Goal: Complete application form: Complete application form

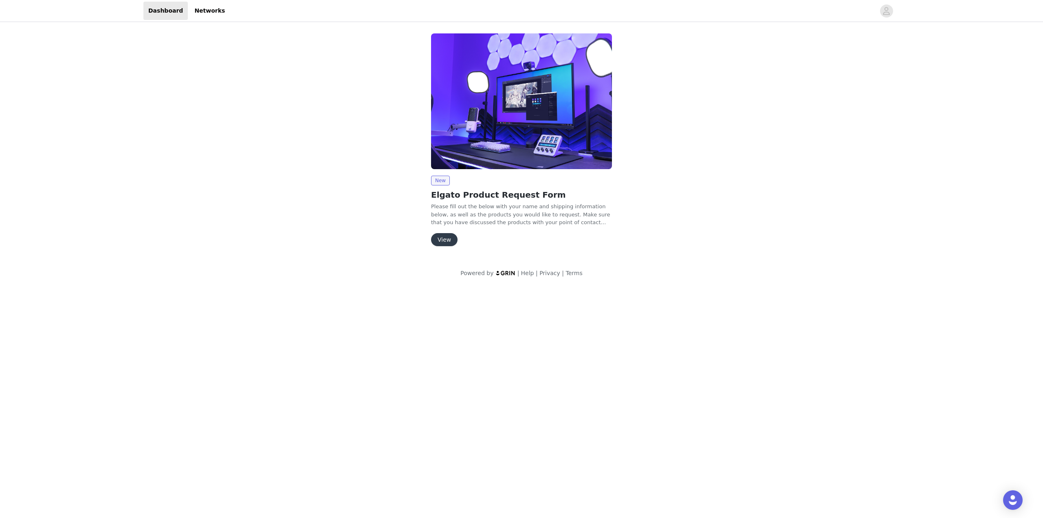
click at [445, 236] on button "View" at bounding box center [444, 239] width 26 height 13
click at [446, 240] on button "View" at bounding box center [444, 239] width 26 height 13
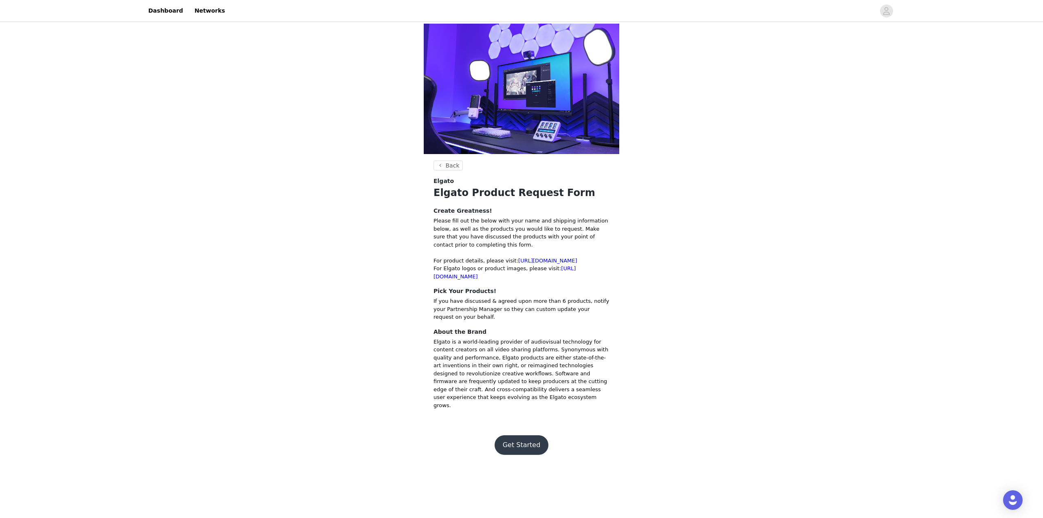
click at [531, 435] on button "Get Started" at bounding box center [522, 445] width 54 height 20
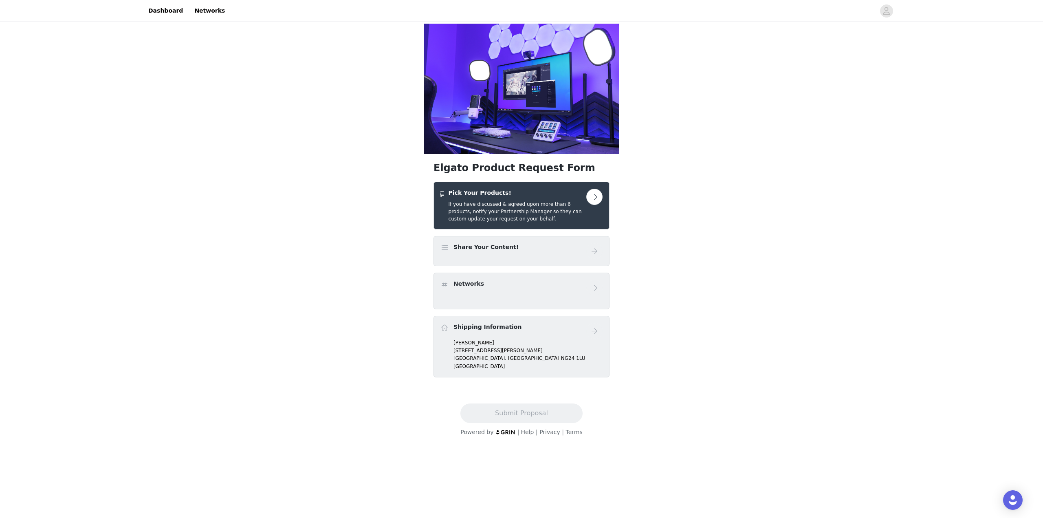
click at [596, 189] on button "button" at bounding box center [594, 197] width 16 height 16
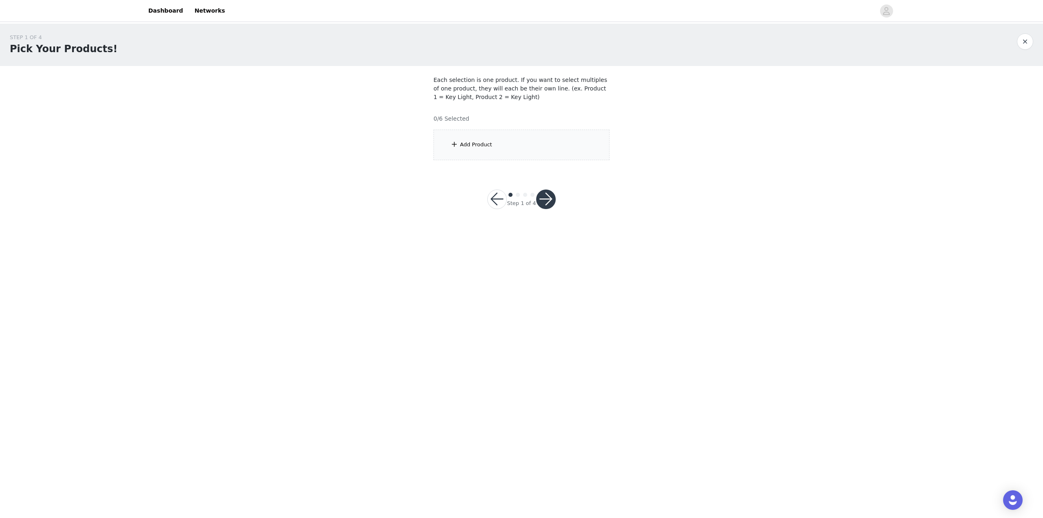
click at [542, 136] on div "Add Product" at bounding box center [522, 145] width 176 height 31
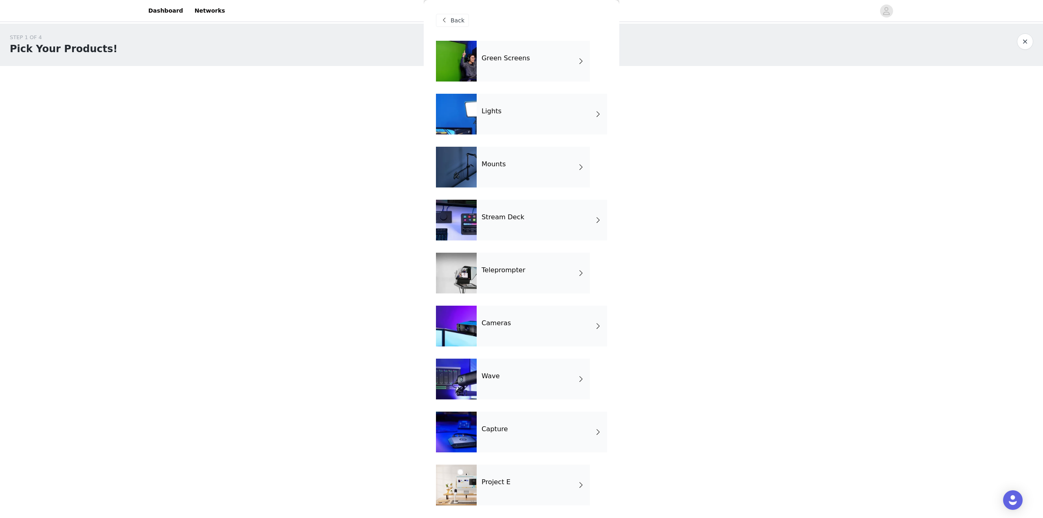
click at [525, 165] on div "Mounts" at bounding box center [533, 167] width 113 height 41
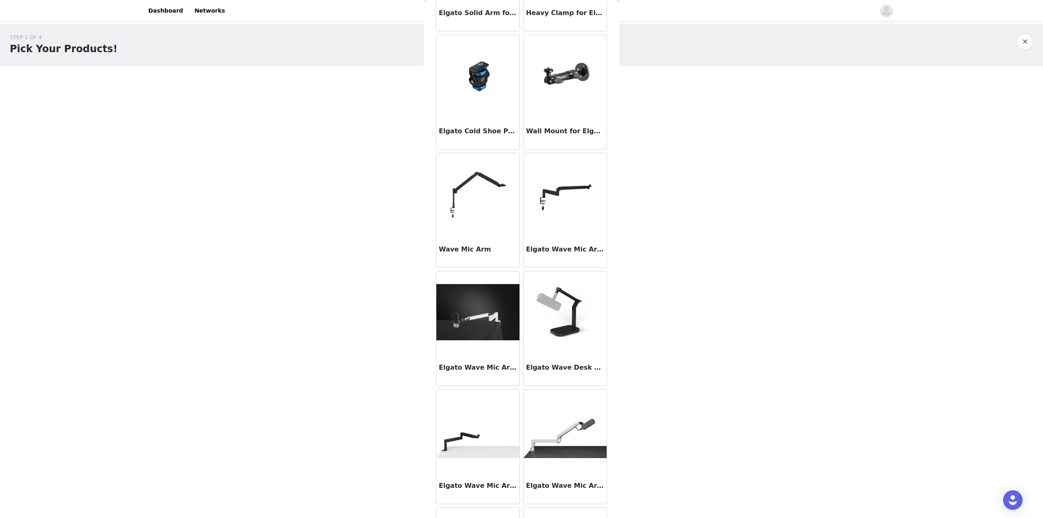
scroll to position [244, 0]
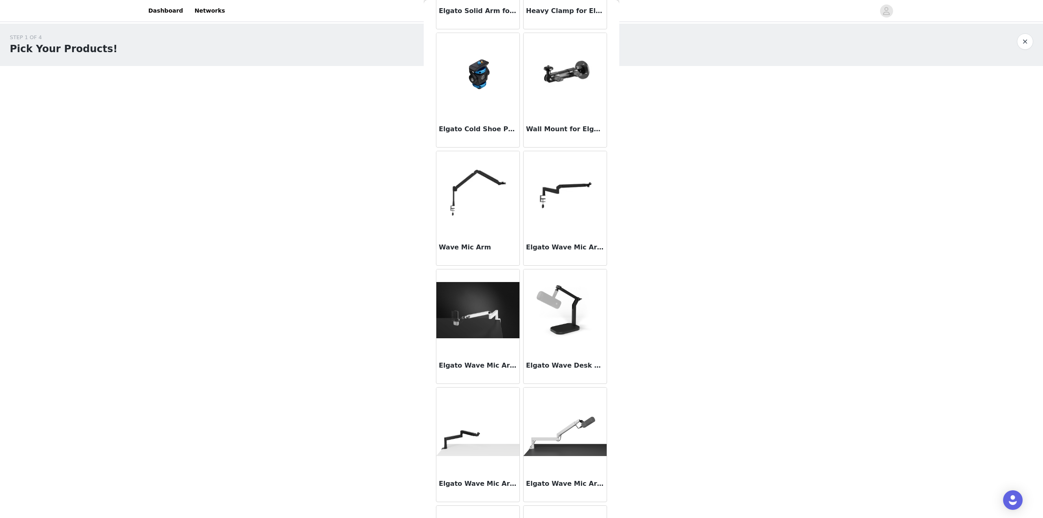
click at [553, 192] on img at bounding box center [565, 192] width 83 height 58
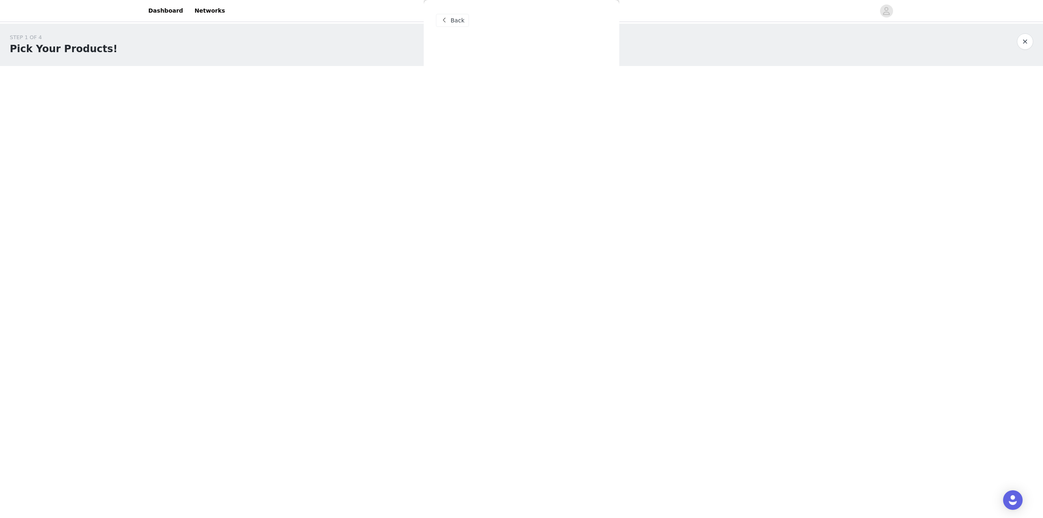
scroll to position [0, 0]
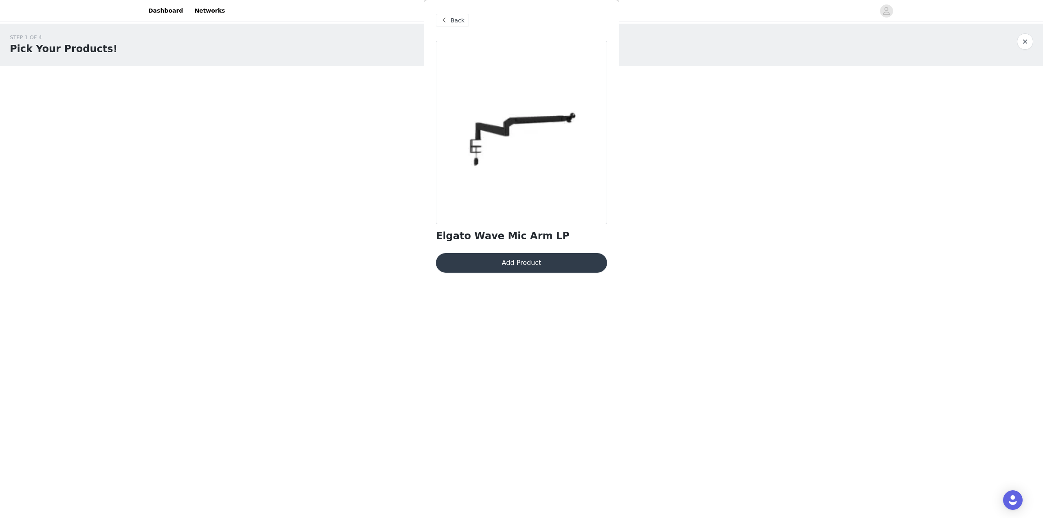
click at [454, 20] on span "Back" at bounding box center [458, 20] width 14 height 9
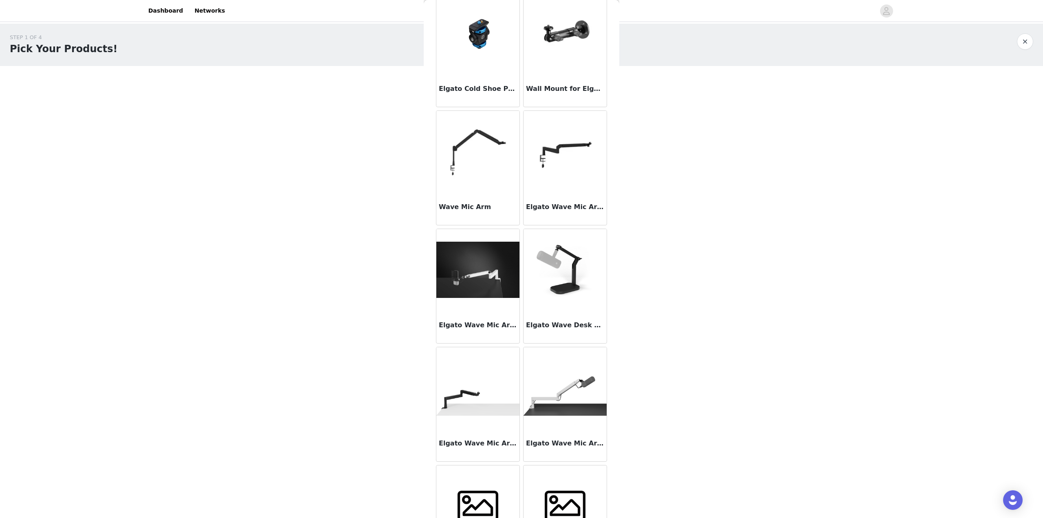
scroll to position [285, 0]
click at [475, 397] on img at bounding box center [477, 387] width 83 height 55
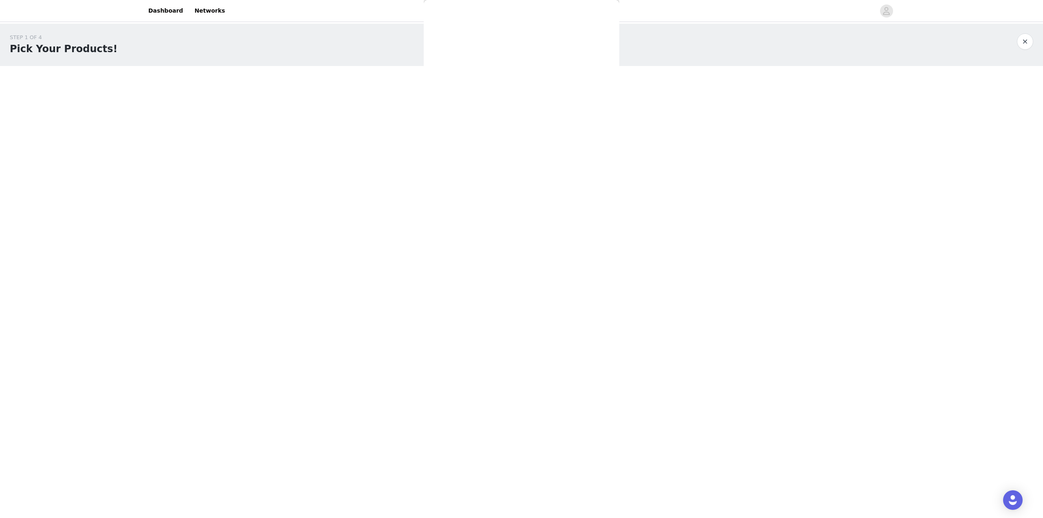
scroll to position [0, 0]
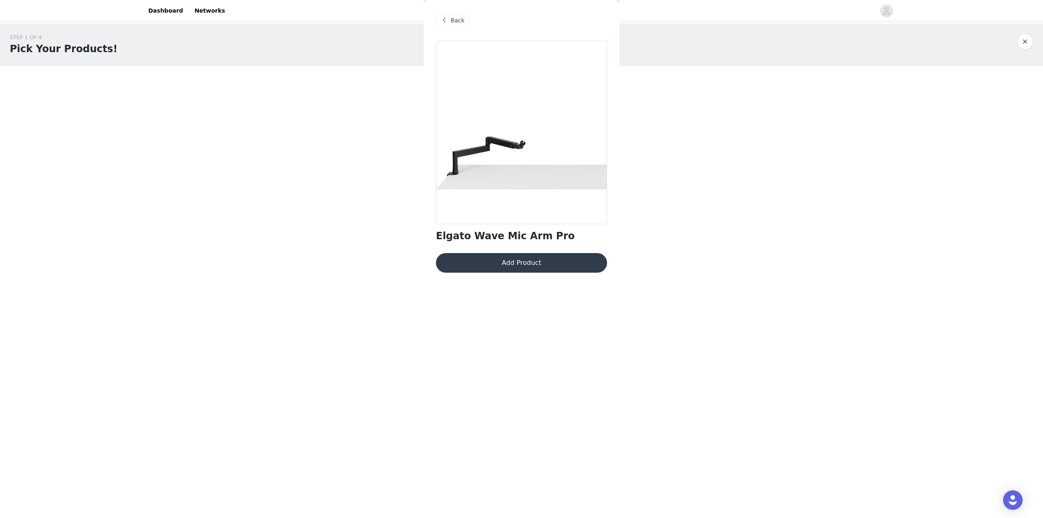
click at [543, 262] on button "Add Product" at bounding box center [521, 263] width 171 height 20
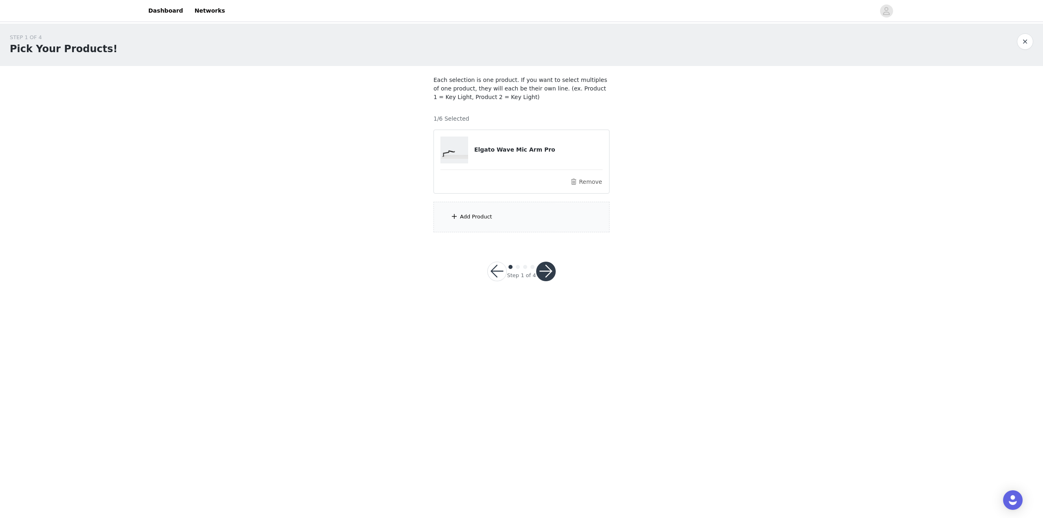
click at [512, 215] on div "Add Product" at bounding box center [522, 217] width 176 height 31
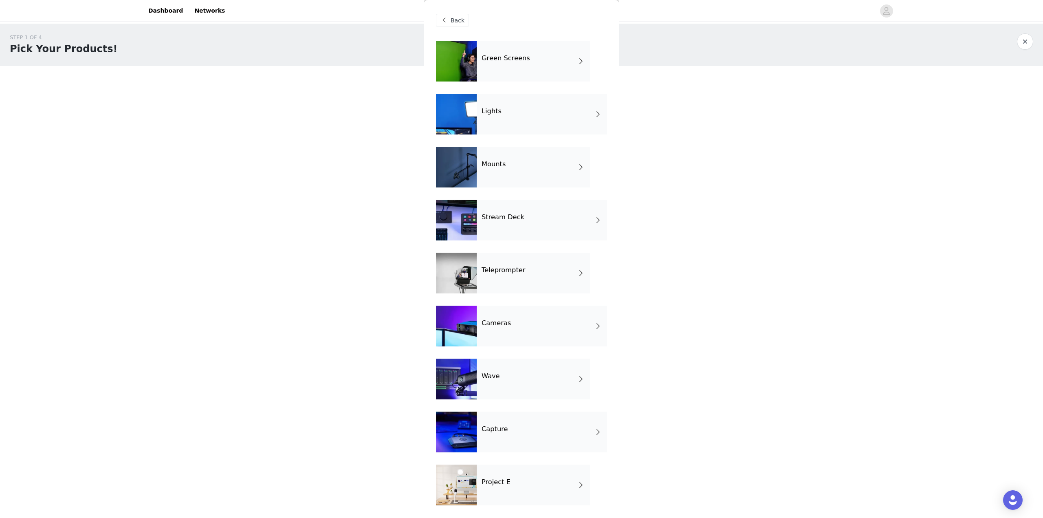
click at [523, 313] on div "Cameras" at bounding box center [542, 326] width 130 height 41
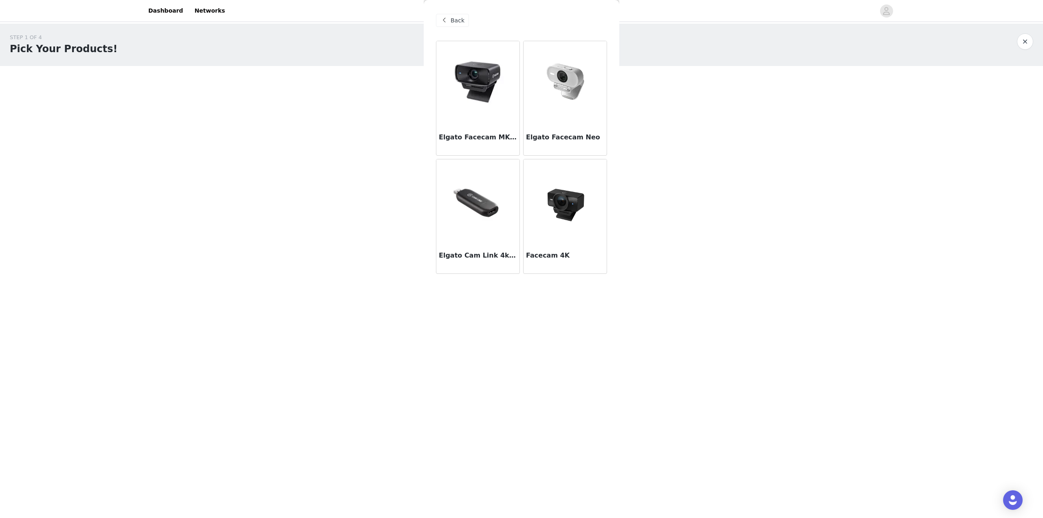
click at [582, 200] on img at bounding box center [564, 199] width 81 height 81
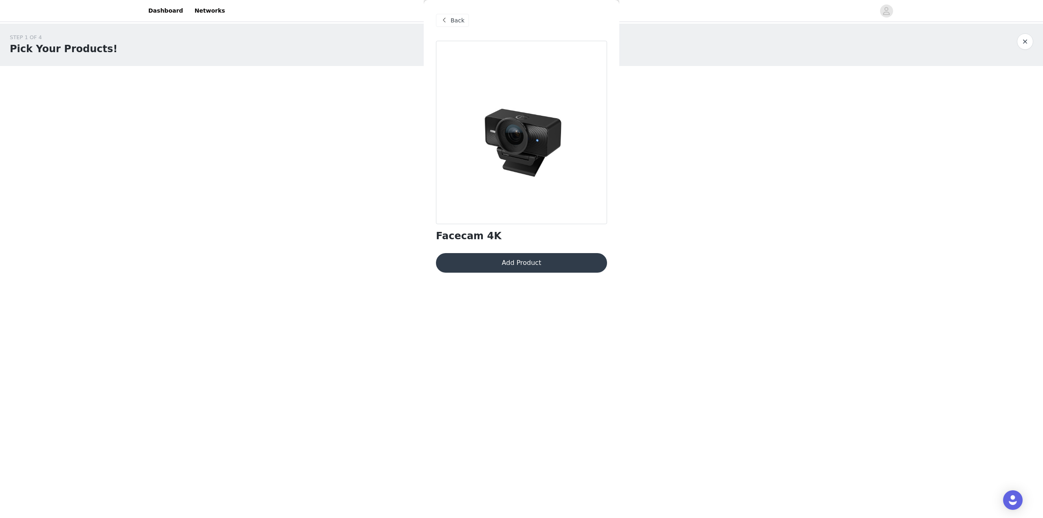
click at [547, 265] on button "Add Product" at bounding box center [521, 263] width 171 height 20
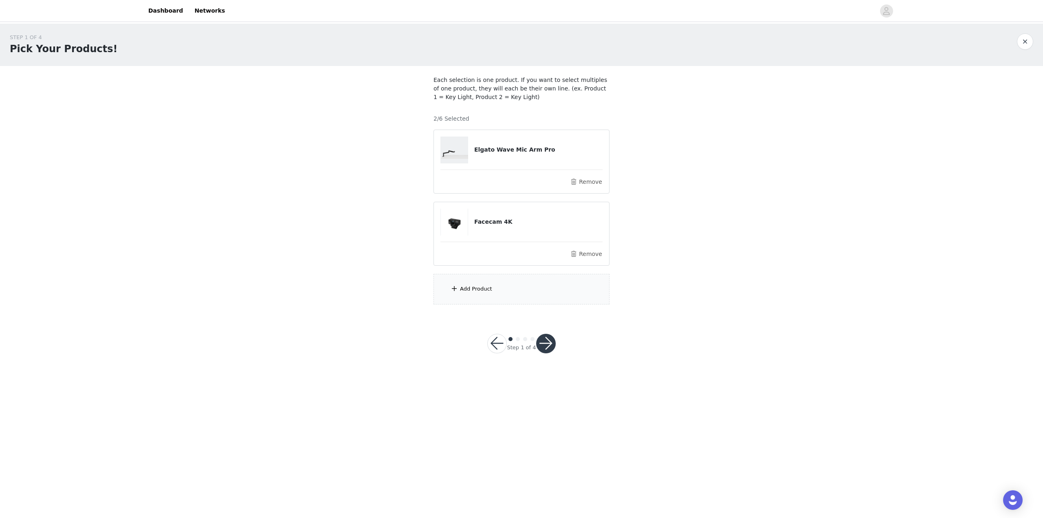
click at [535, 293] on div "Add Product" at bounding box center [522, 289] width 176 height 31
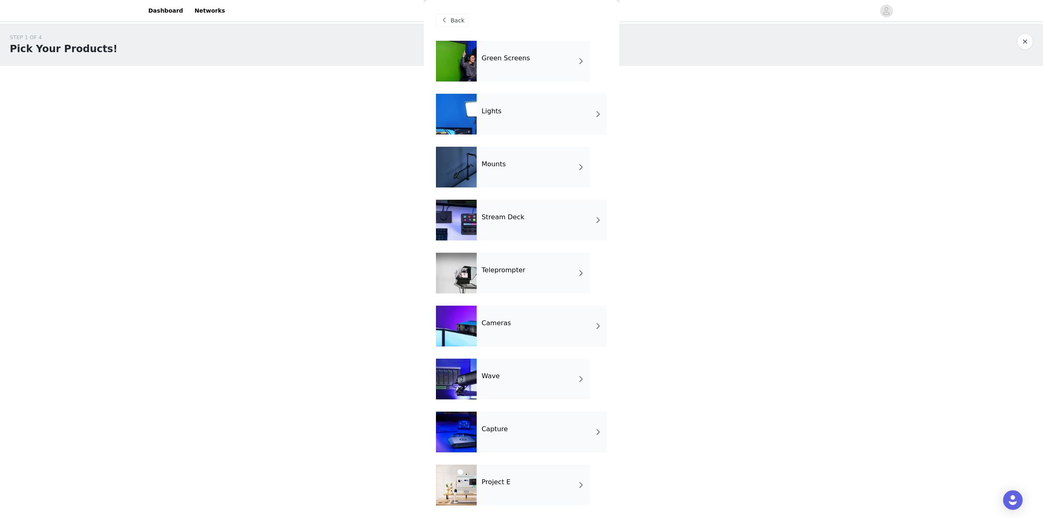
click at [526, 207] on div "Stream Deck" at bounding box center [542, 220] width 130 height 41
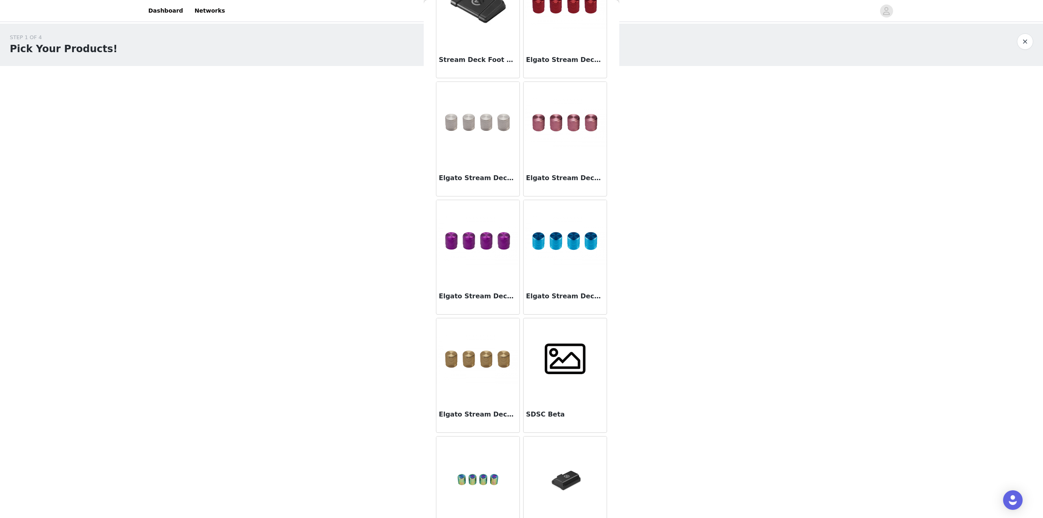
scroll to position [729, 0]
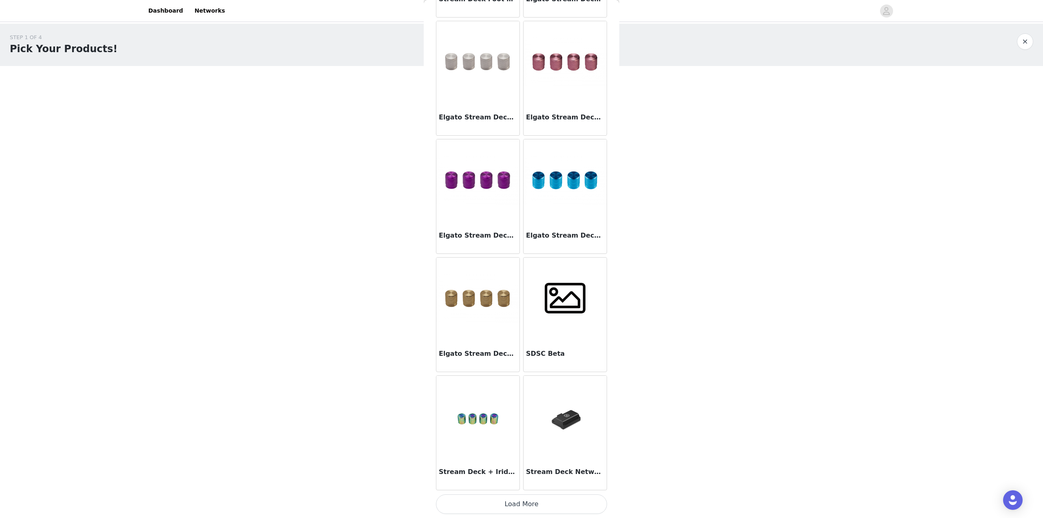
click at [527, 498] on button "Load More" at bounding box center [521, 504] width 171 height 20
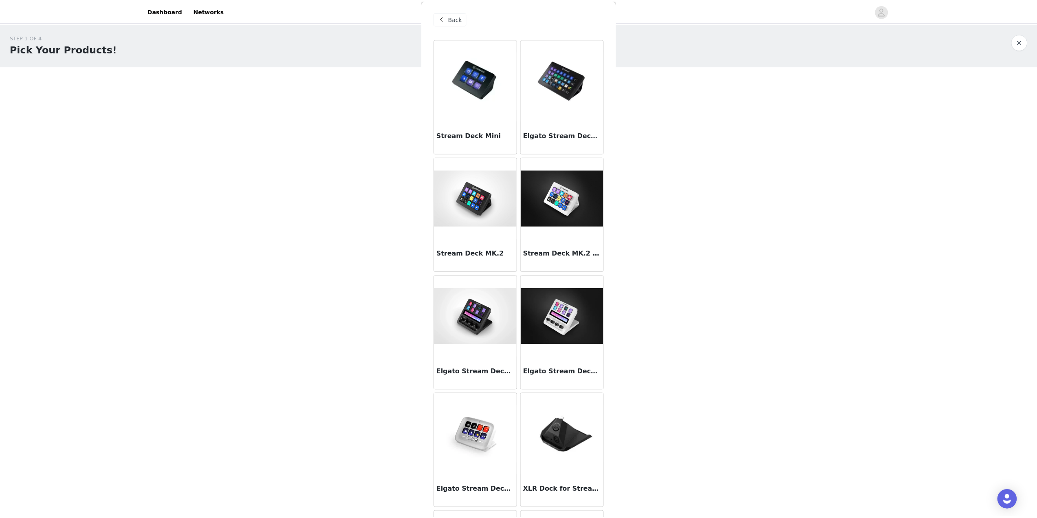
scroll to position [0, 0]
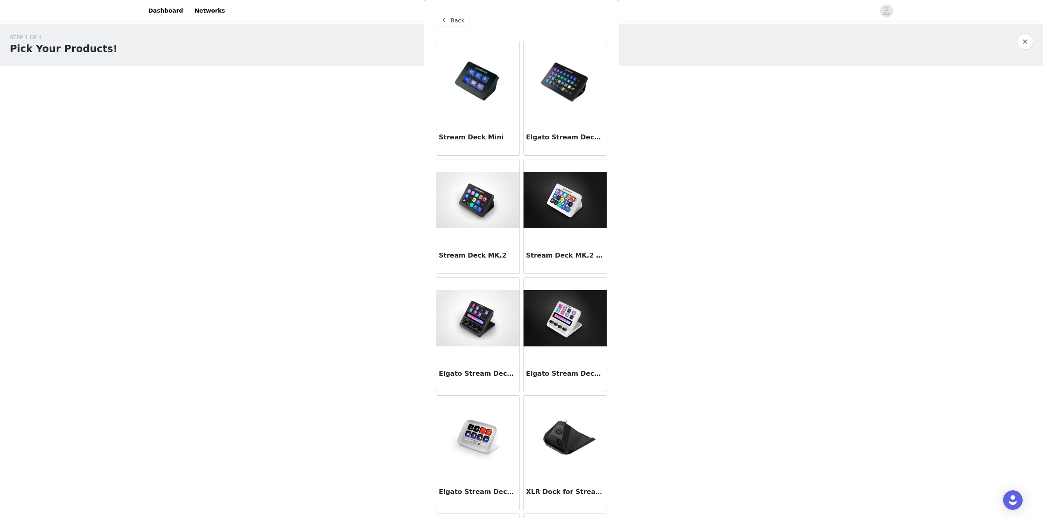
click at [477, 339] on img at bounding box center [477, 318] width 83 height 56
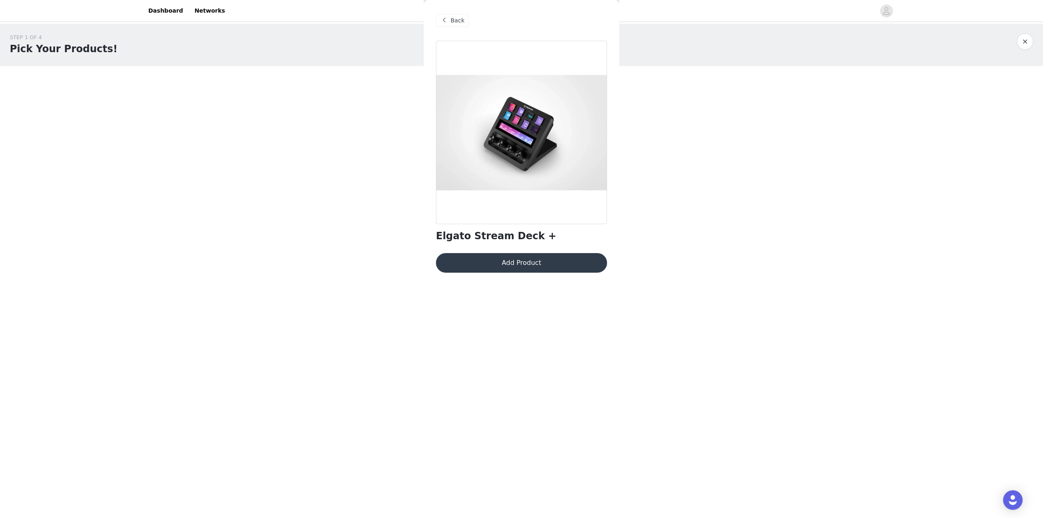
click at [520, 264] on button "Add Product" at bounding box center [521, 263] width 171 height 20
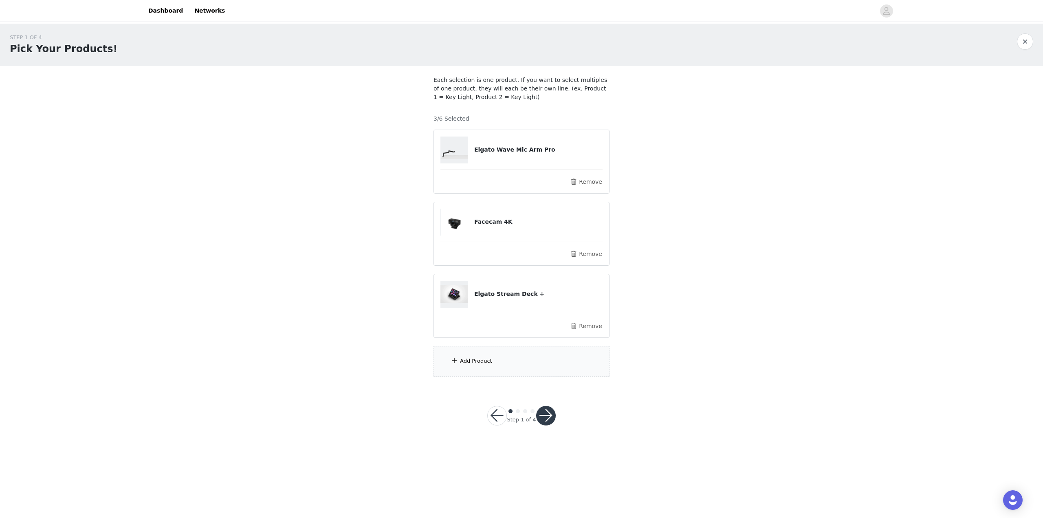
click at [513, 357] on div "Add Product" at bounding box center [522, 361] width 176 height 31
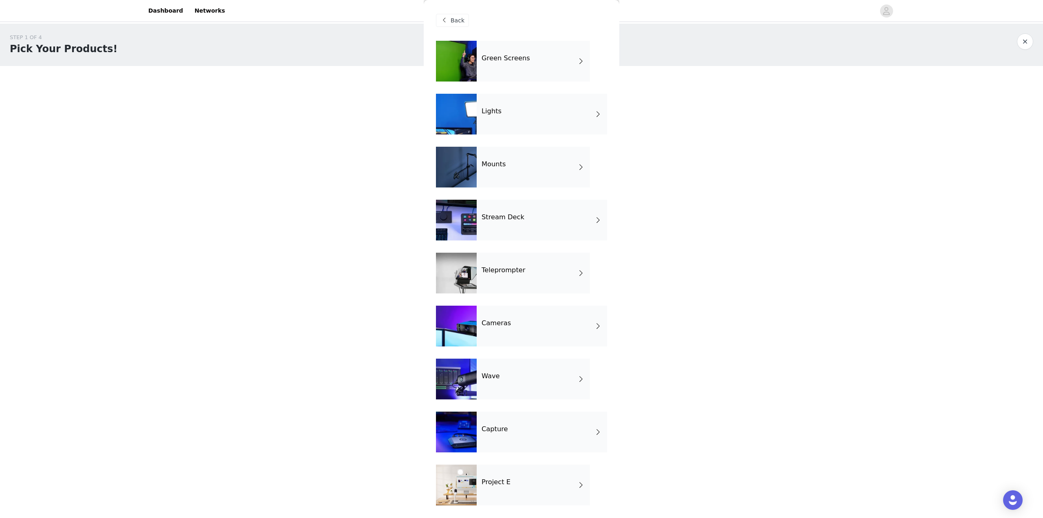
click at [550, 426] on div "Capture" at bounding box center [542, 432] width 130 height 41
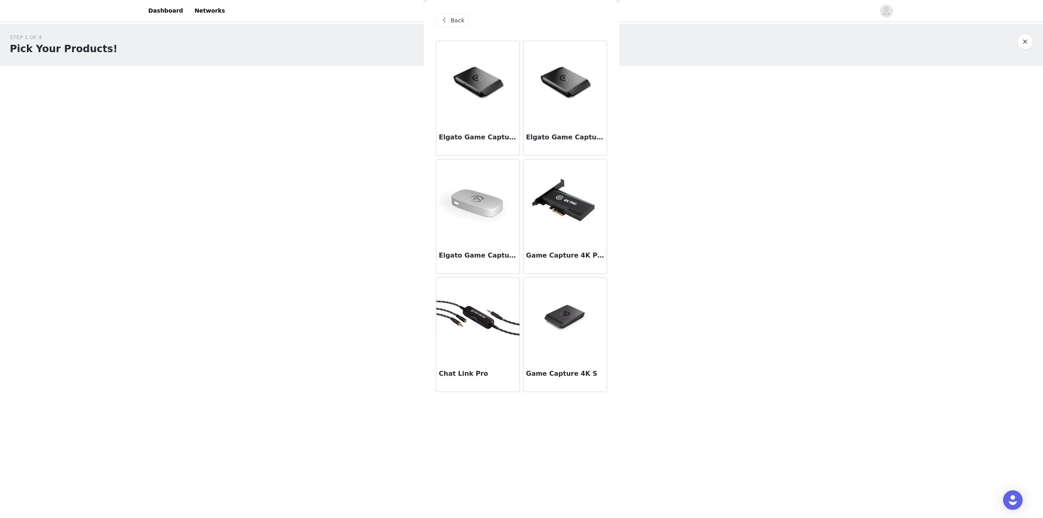
click at [563, 328] on img at bounding box center [565, 318] width 83 height 55
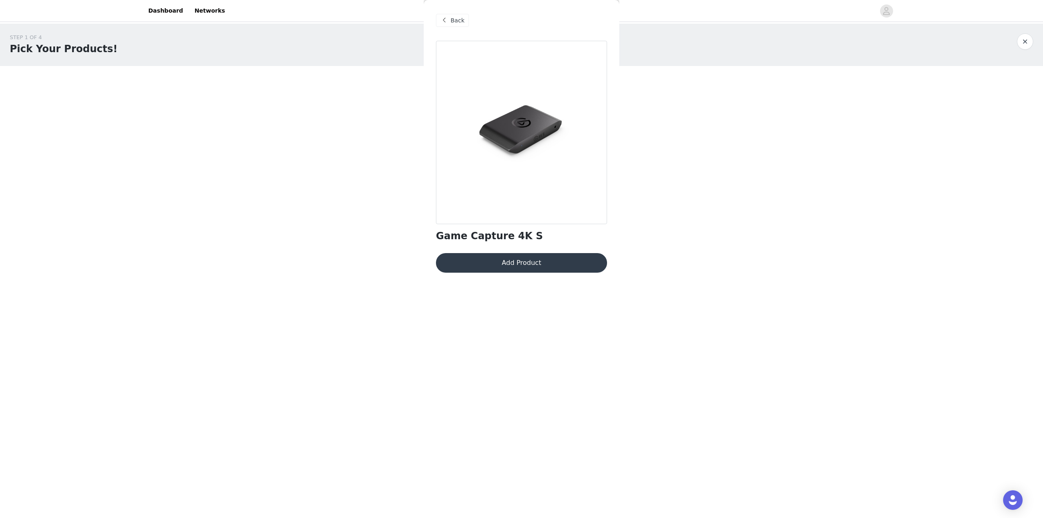
click at [547, 266] on button "Add Product" at bounding box center [521, 263] width 171 height 20
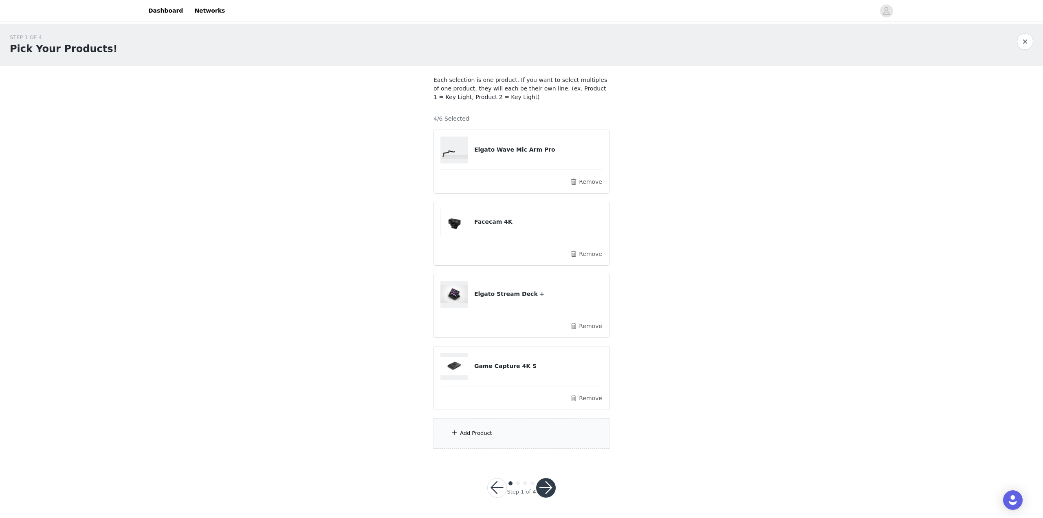
click at [502, 435] on div "Add Product" at bounding box center [522, 433] width 176 height 31
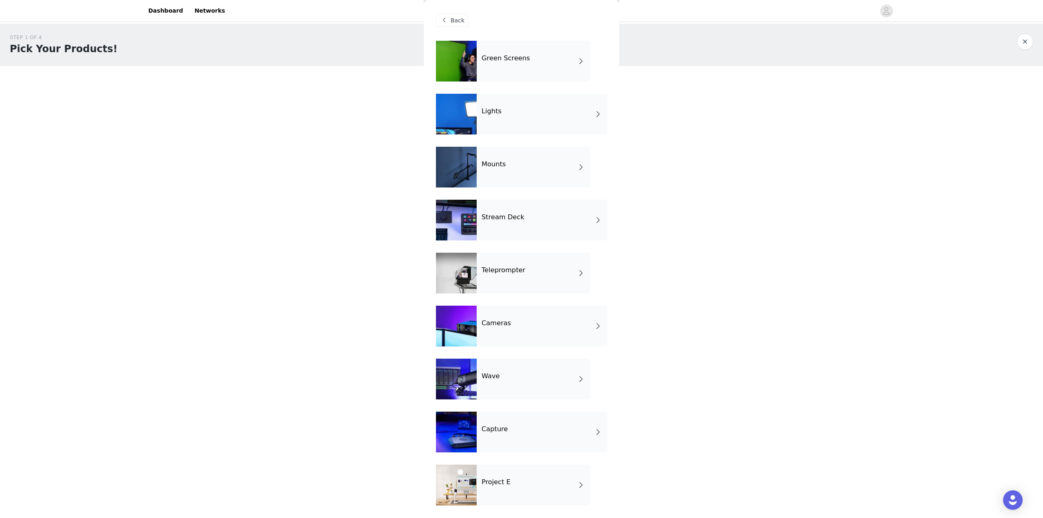
click at [517, 115] on div "Lights" at bounding box center [542, 114] width 130 height 41
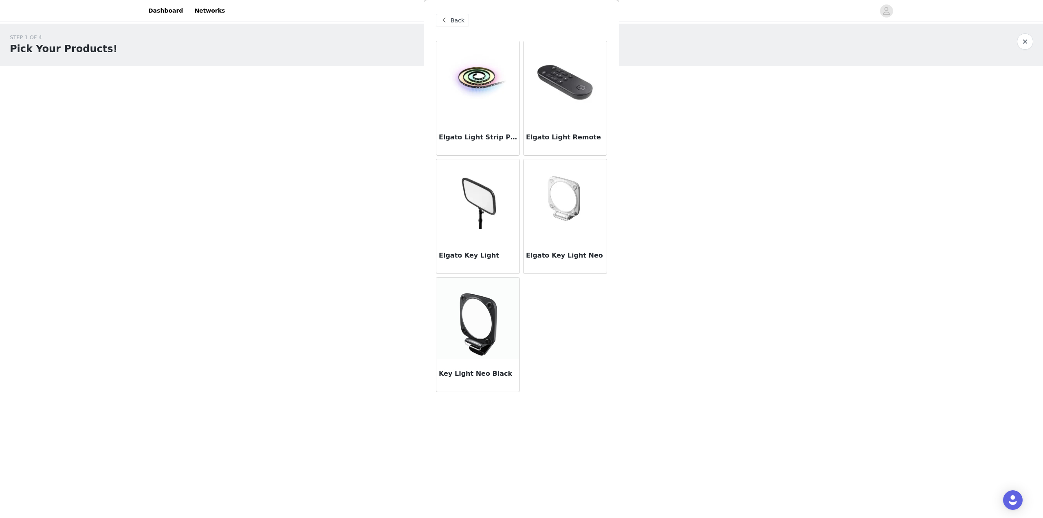
click at [483, 201] on img at bounding box center [477, 200] width 83 height 58
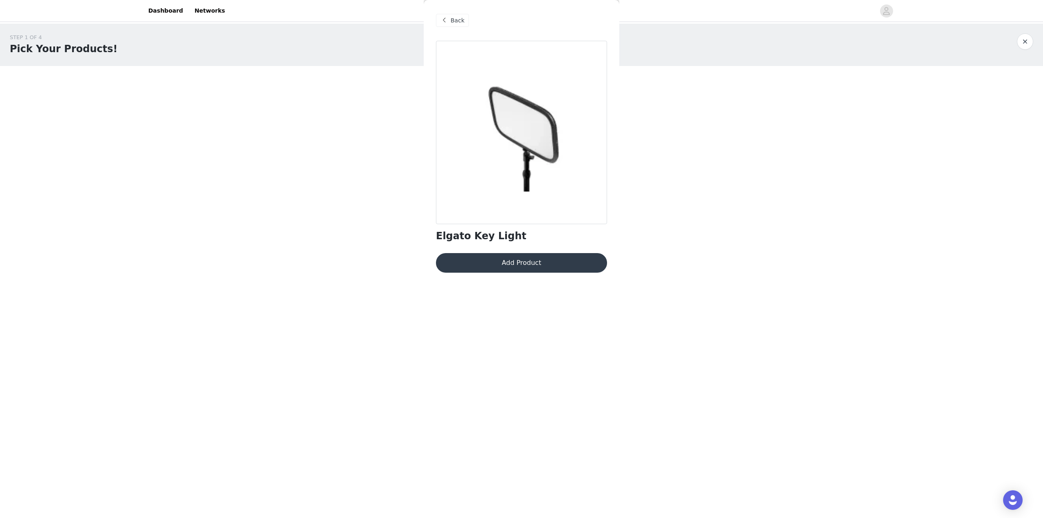
click at [546, 264] on button "Add Product" at bounding box center [521, 263] width 171 height 20
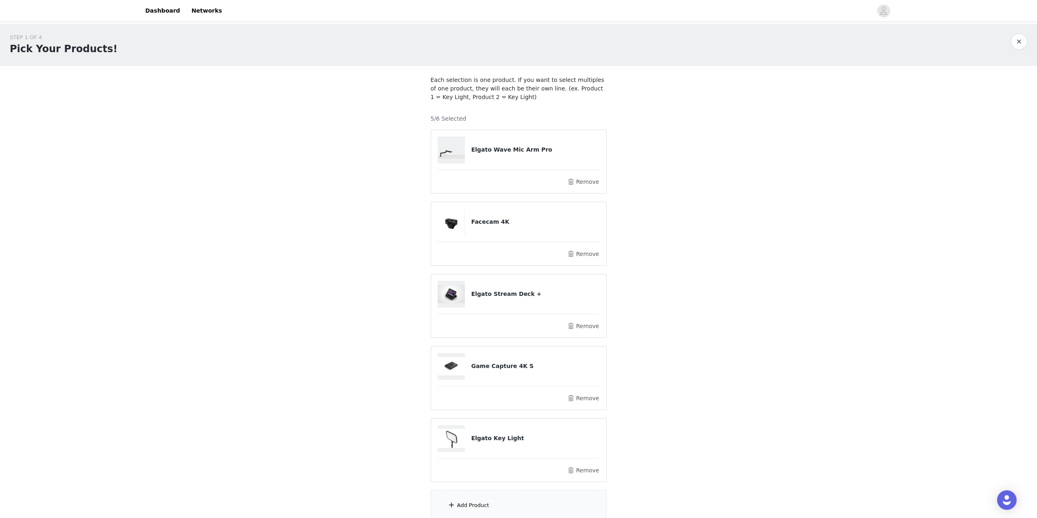
scroll to position [71, 0]
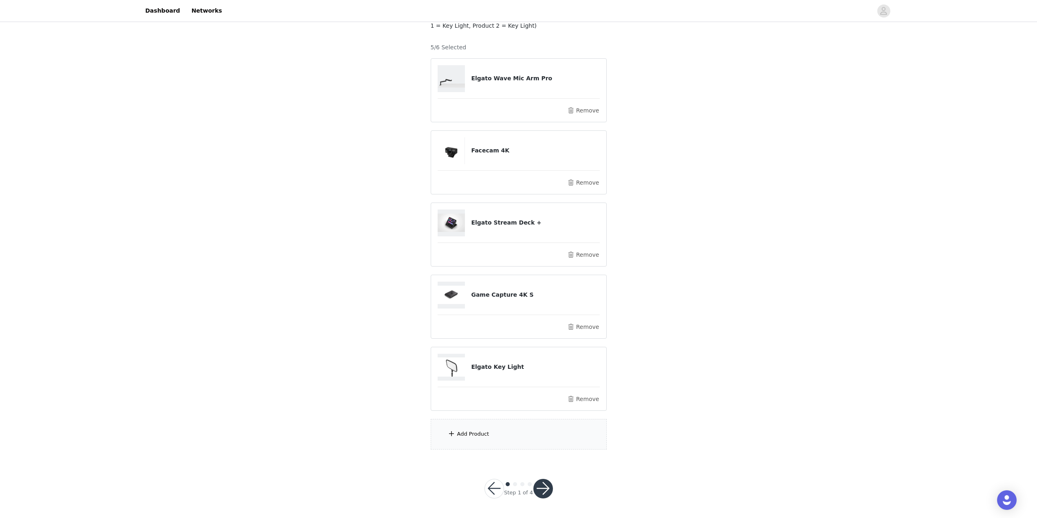
click at [533, 439] on div "Add Product" at bounding box center [519, 434] width 176 height 31
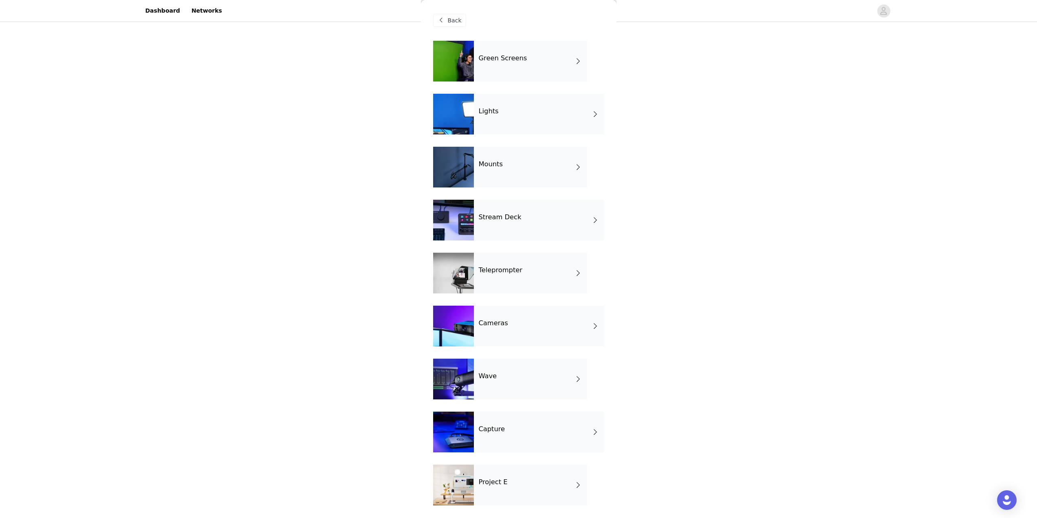
click at [516, 370] on div "Wave" at bounding box center [530, 379] width 113 height 41
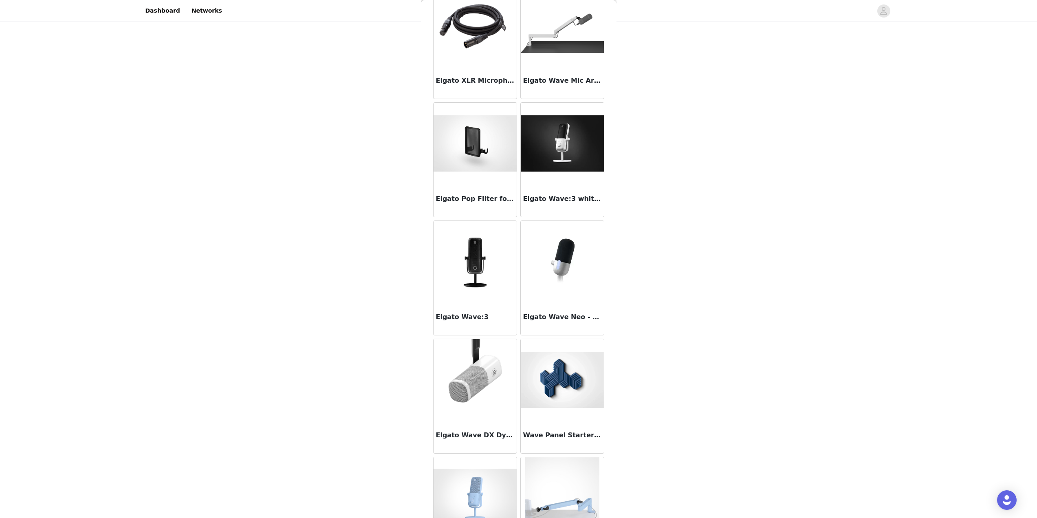
scroll to position [530, 0]
drag, startPoint x: 481, startPoint y: 314, endPoint x: 436, endPoint y: 316, distance: 44.4
click at [436, 316] on h3 "Elgato Wave:3" at bounding box center [475, 317] width 78 height 10
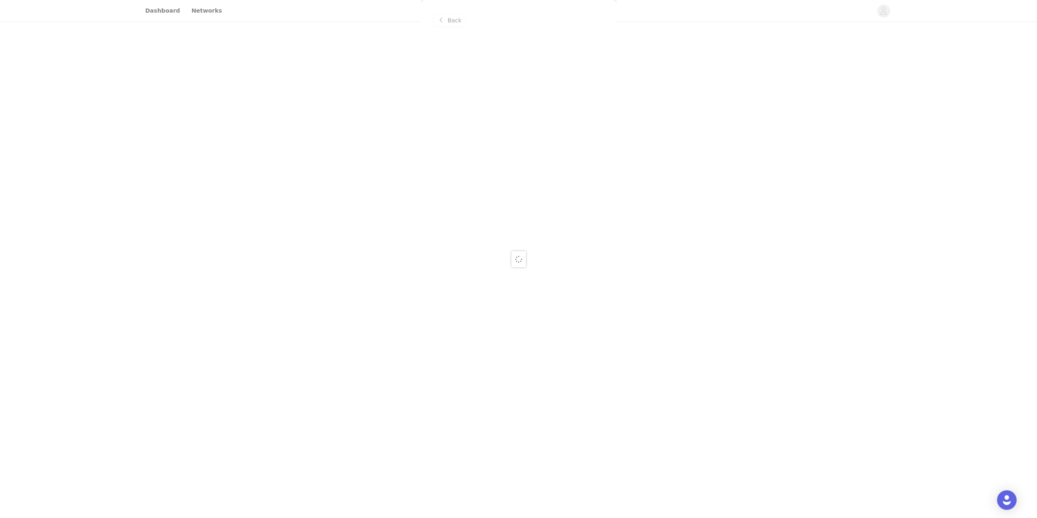
scroll to position [0, 0]
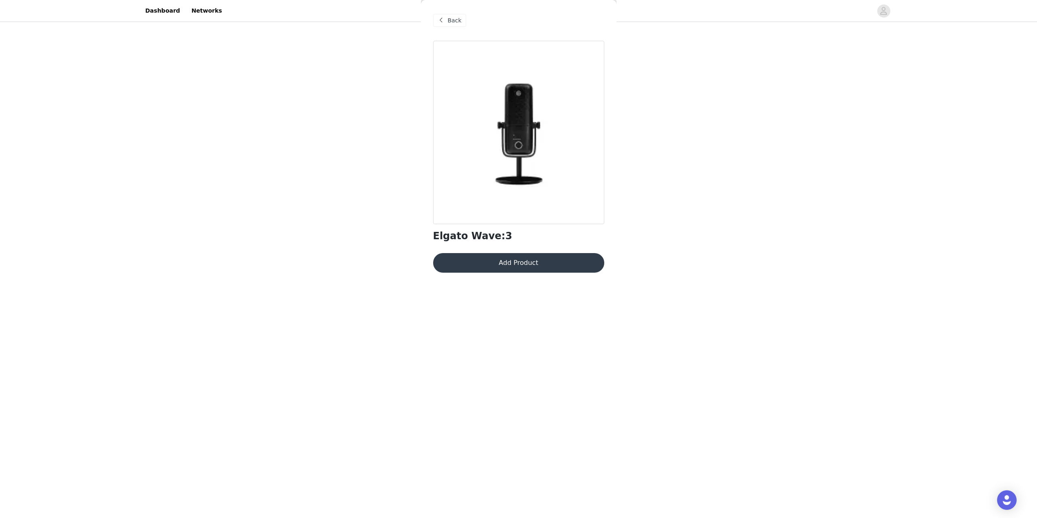
drag, startPoint x: 437, startPoint y: 316, endPoint x: 327, endPoint y: 100, distance: 242.5
click at [326, 100] on div "STEP 1 OF 4 Pick Your Products! Each selection is one product. If you want to s…" at bounding box center [518, 205] width 1037 height 507
drag, startPoint x: 500, startPoint y: 234, endPoint x: 431, endPoint y: 236, distance: 68.5
click at [431, 236] on div "Back Elgato Wave:3 Add Product" at bounding box center [519, 259] width 196 height 518
click at [437, 24] on span at bounding box center [441, 20] width 10 height 10
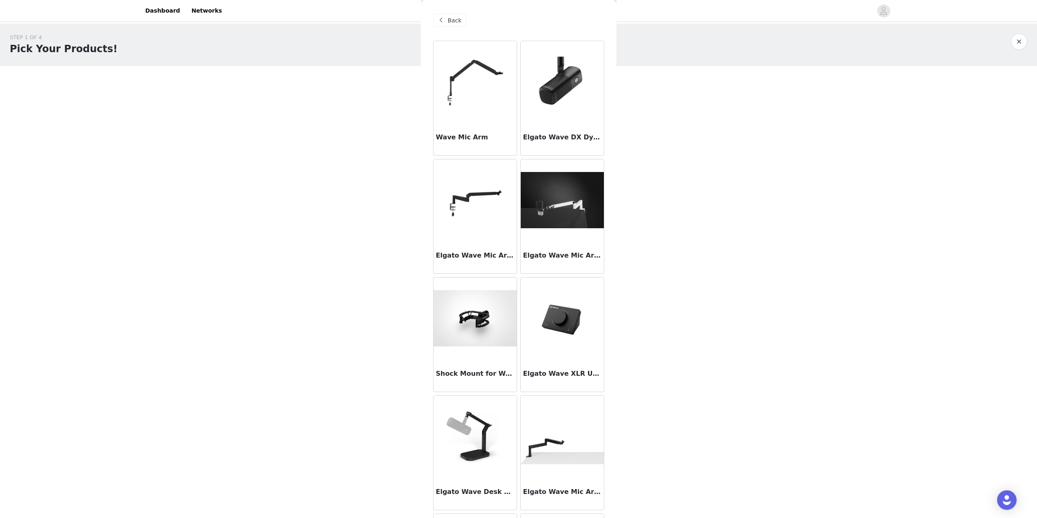
click at [559, 110] on img at bounding box center [562, 82] width 83 height 58
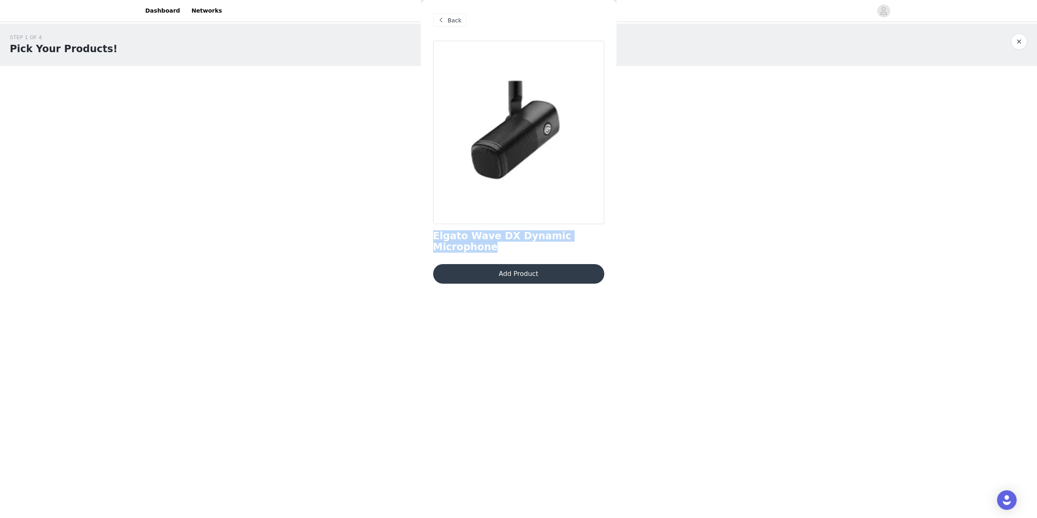
drag, startPoint x: 573, startPoint y: 236, endPoint x: 431, endPoint y: 238, distance: 142.6
click at [431, 238] on div "Back Elgato Wave DX Dynamic Microphone Add Product" at bounding box center [519, 259] width 196 height 518
click at [449, 13] on div "Back" at bounding box center [518, 20] width 171 height 41
click at [453, 24] on span "Back" at bounding box center [455, 20] width 14 height 9
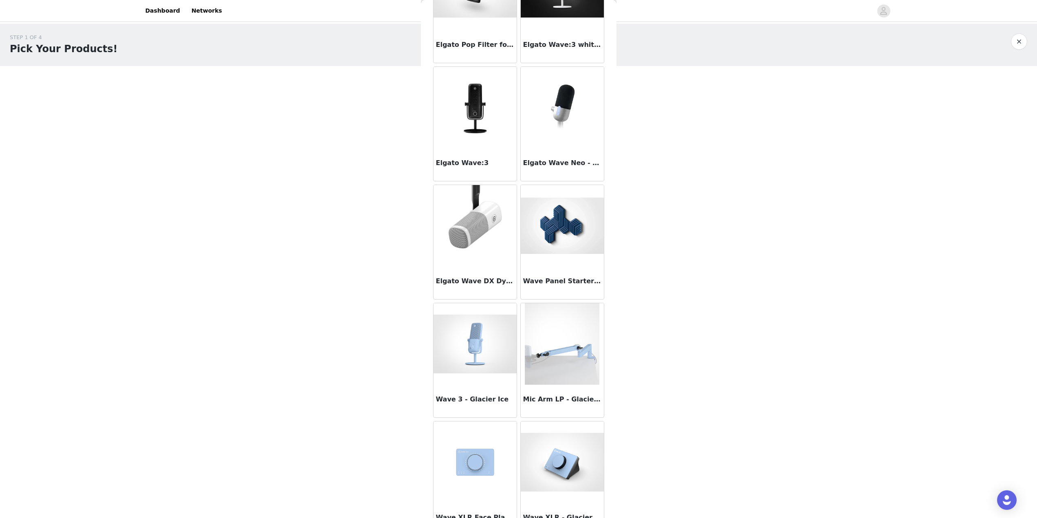
scroll to position [729, 0]
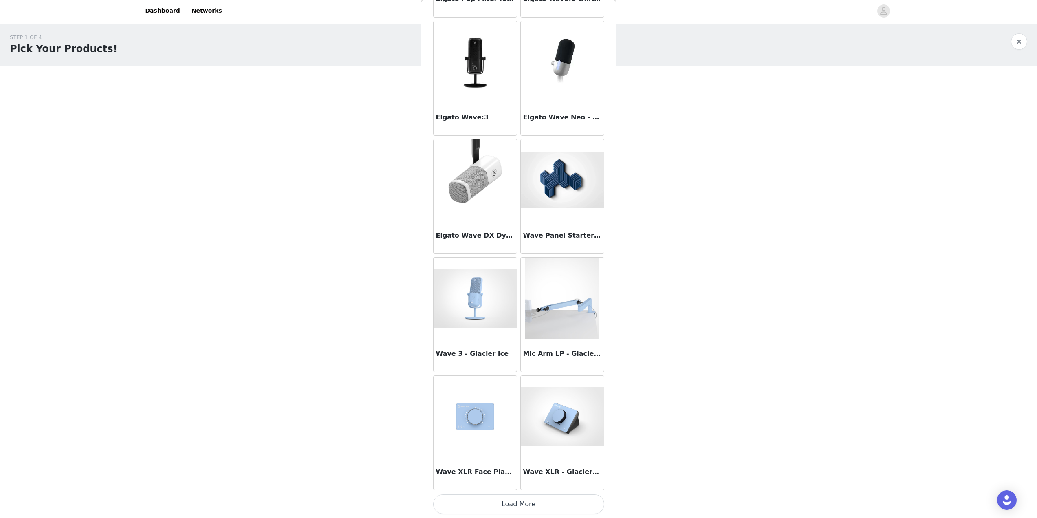
click at [503, 92] on div at bounding box center [475, 61] width 83 height 81
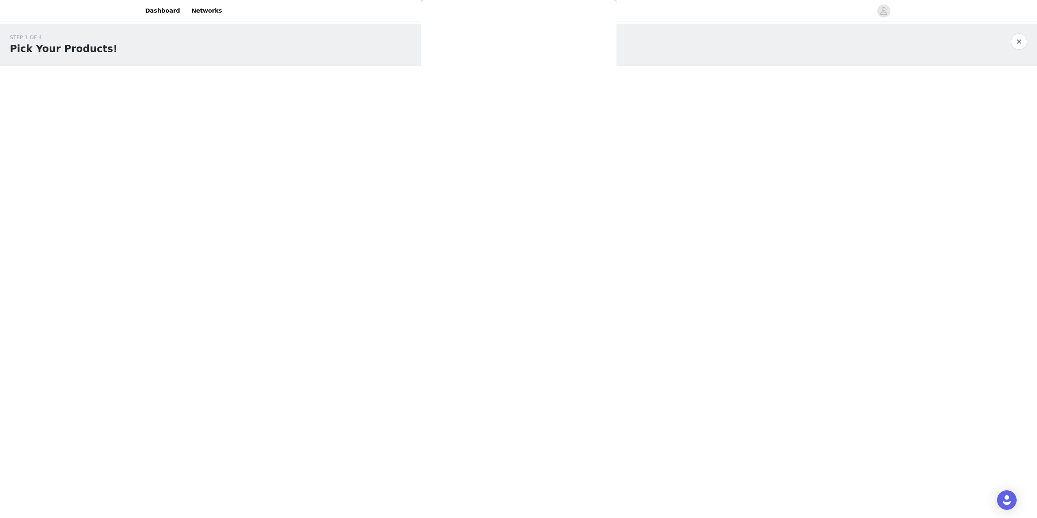
scroll to position [0, 0]
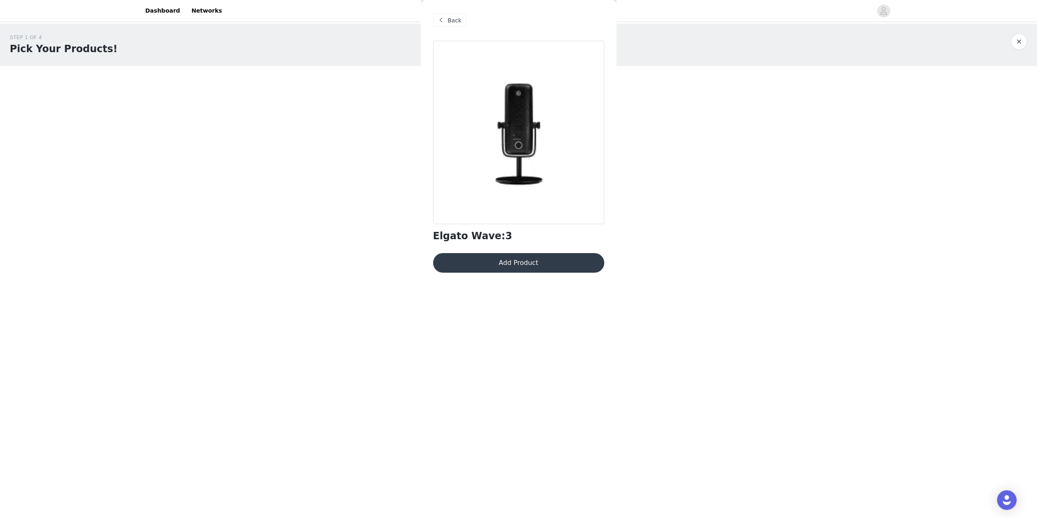
click at [537, 259] on button "Add Product" at bounding box center [518, 263] width 171 height 20
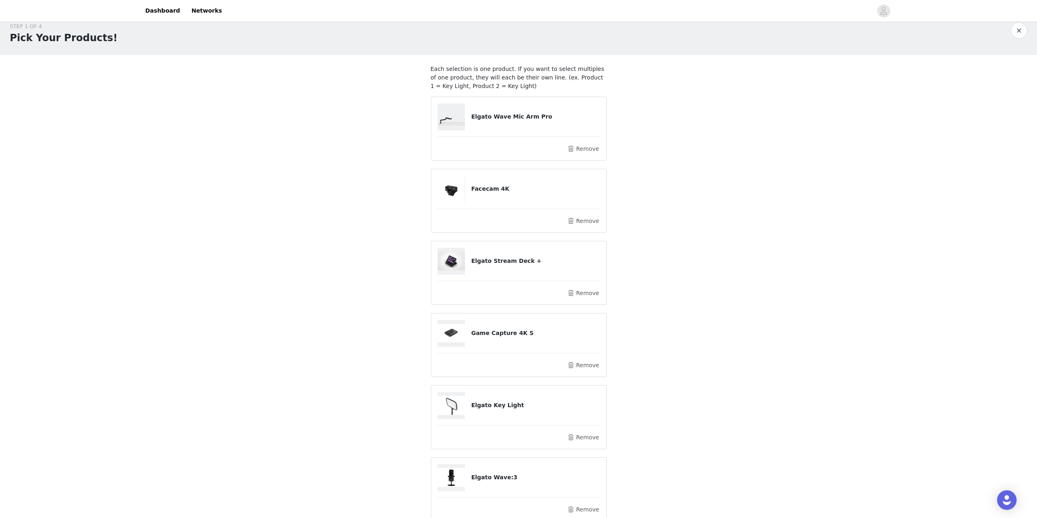
scroll to position [91, 0]
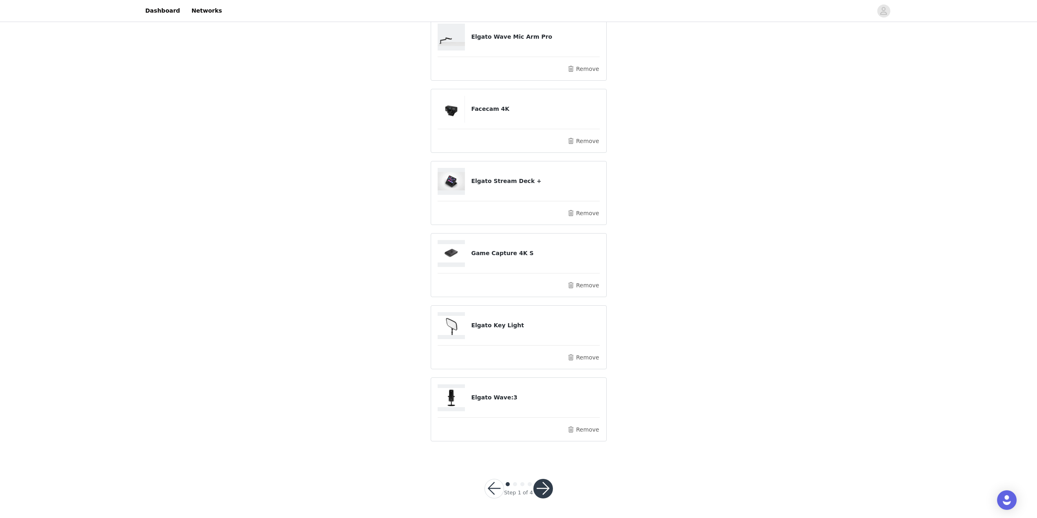
click at [544, 482] on button "button" at bounding box center [543, 489] width 20 height 20
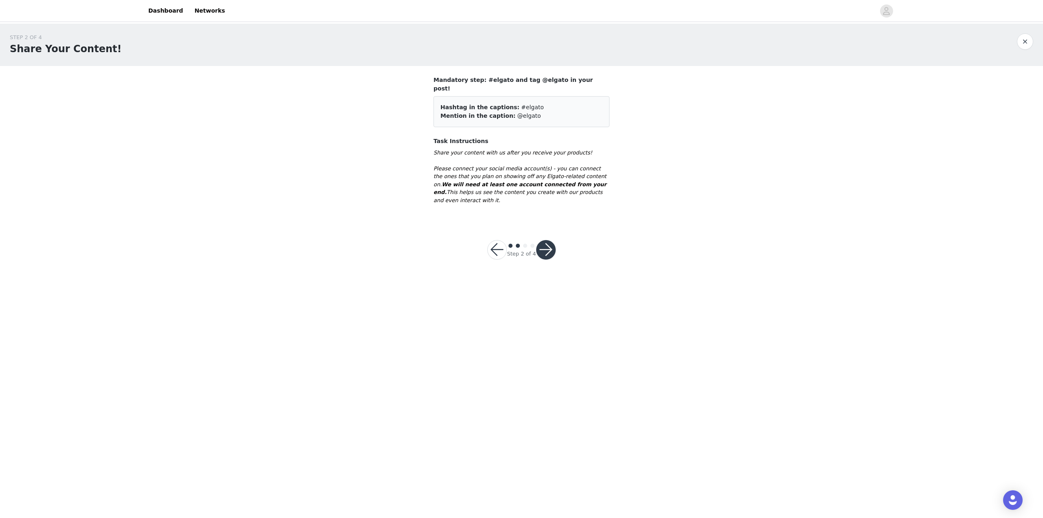
click at [550, 240] on button "button" at bounding box center [546, 250] width 20 height 20
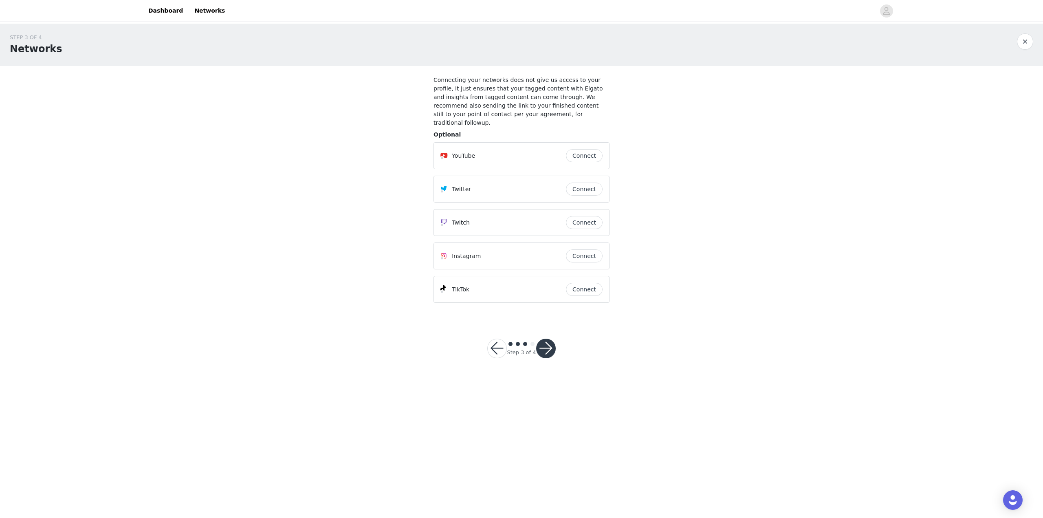
click at [581, 249] on button "Connect" at bounding box center [584, 255] width 37 height 13
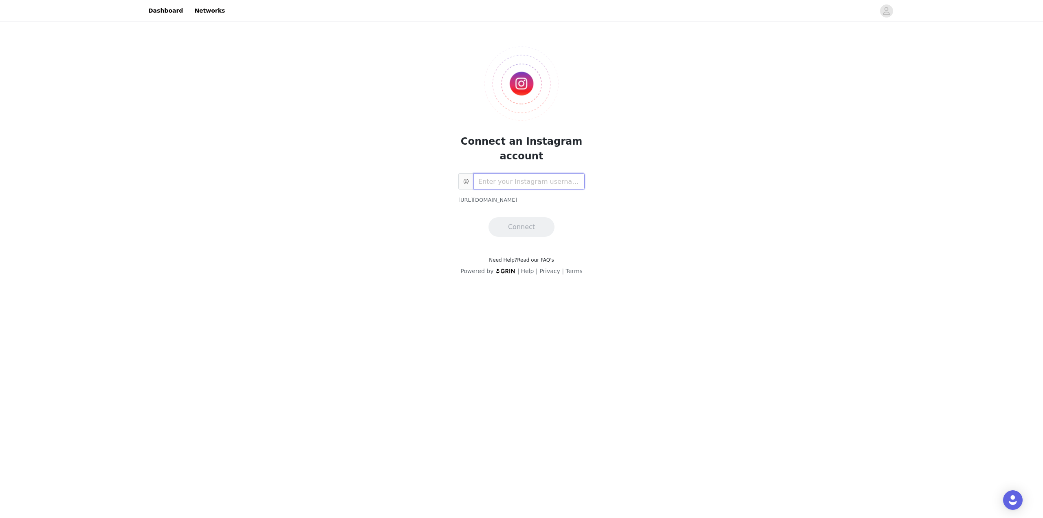
click at [534, 187] on input "text" at bounding box center [528, 181] width 111 height 16
type input "ehri"
click at [524, 225] on button "Connect" at bounding box center [522, 227] width 66 height 20
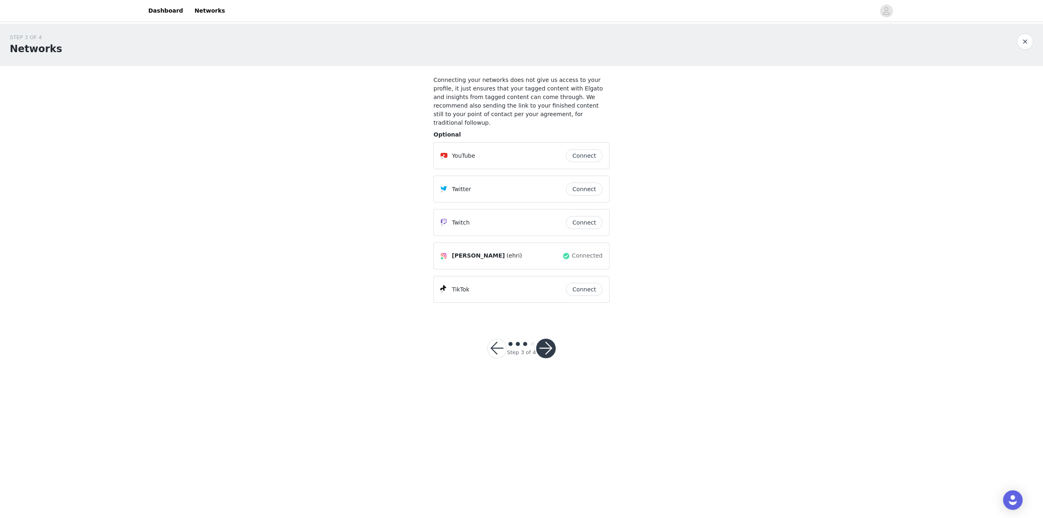
click at [590, 183] on button "Connect" at bounding box center [584, 189] width 37 height 13
click at [584, 185] on span "Connected" at bounding box center [587, 189] width 31 height 9
click at [502, 339] on button "button" at bounding box center [497, 349] width 20 height 20
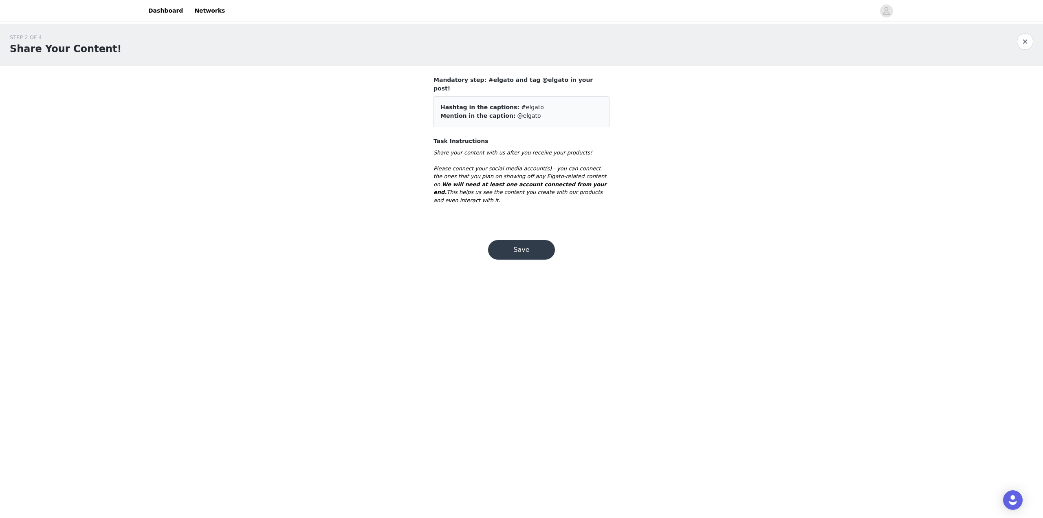
click at [530, 240] on button "Save" at bounding box center [521, 250] width 67 height 20
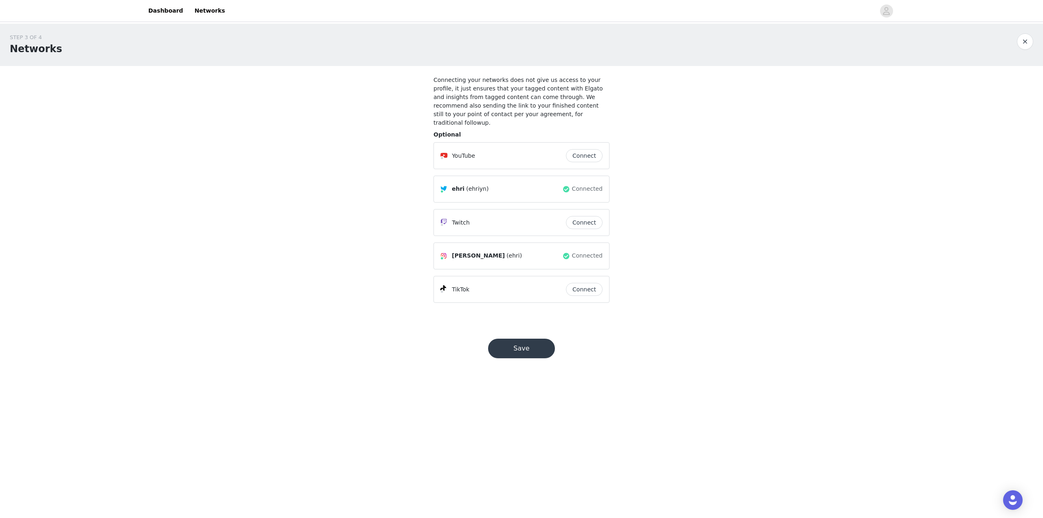
click at [583, 185] on span "Connected" at bounding box center [587, 189] width 31 height 9
click at [442, 131] on span "Optional" at bounding box center [447, 134] width 27 height 7
click at [575, 251] on span "Connected" at bounding box center [587, 255] width 31 height 9
click at [533, 339] on button "Save" at bounding box center [521, 349] width 67 height 20
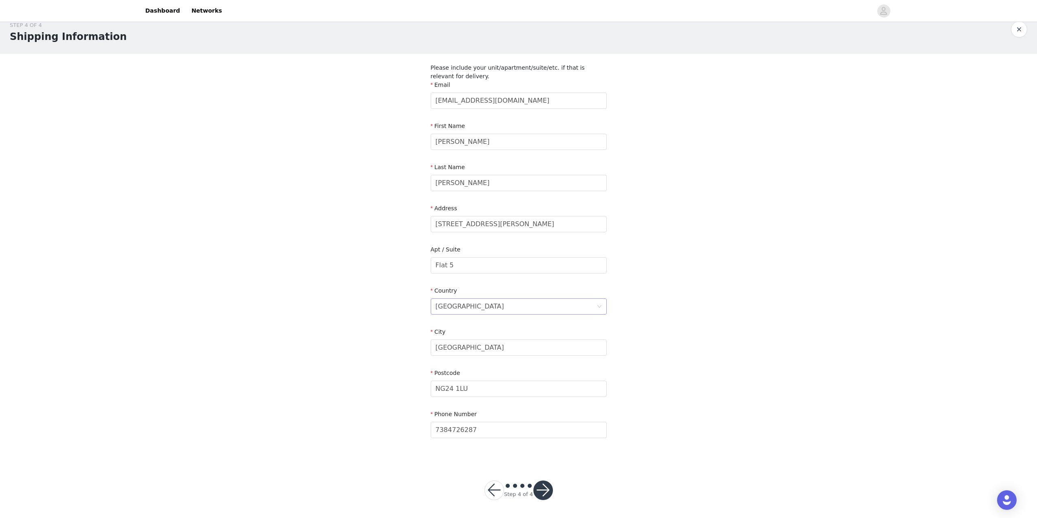
scroll to position [14, 0]
click at [435, 425] on input "7384726287" at bounding box center [519, 428] width 176 height 16
type input "07384726287"
click at [544, 449] on section "Please include your unit/apartment/suite/etc. if that is relevant for delivery.…" at bounding box center [519, 255] width 196 height 407
click at [542, 486] on button "button" at bounding box center [543, 489] width 20 height 20
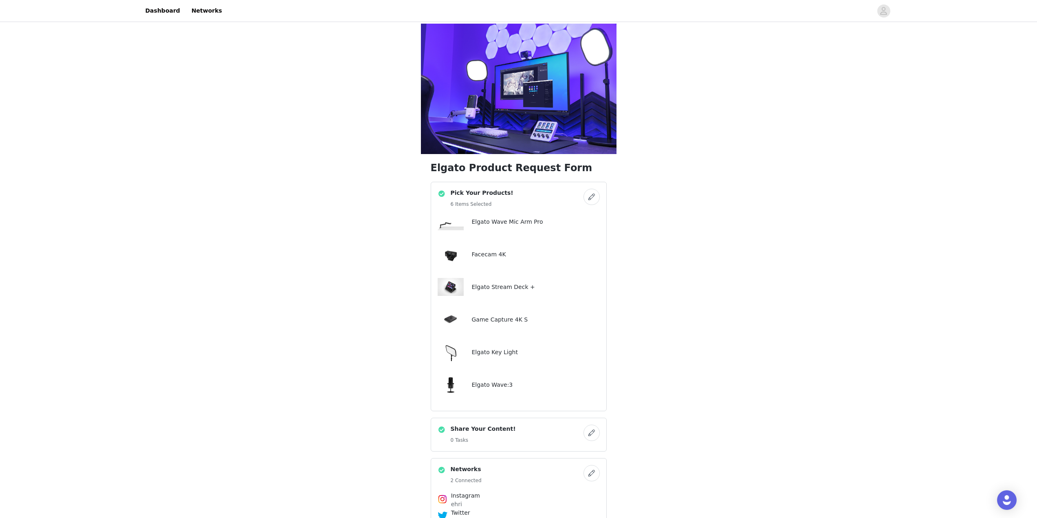
scroll to position [30, 0]
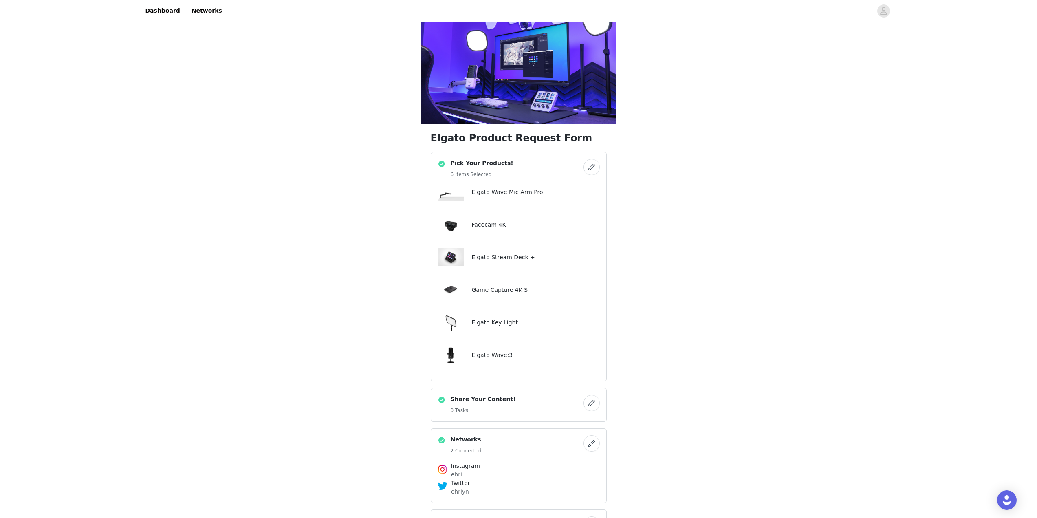
click at [593, 395] on button "button" at bounding box center [591, 403] width 16 height 16
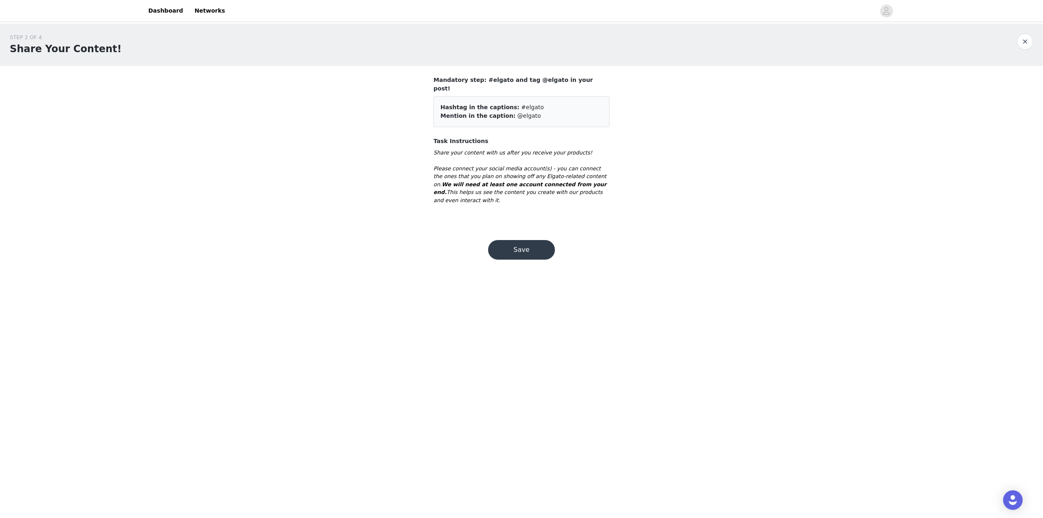
click at [537, 240] on button "Save" at bounding box center [521, 250] width 67 height 20
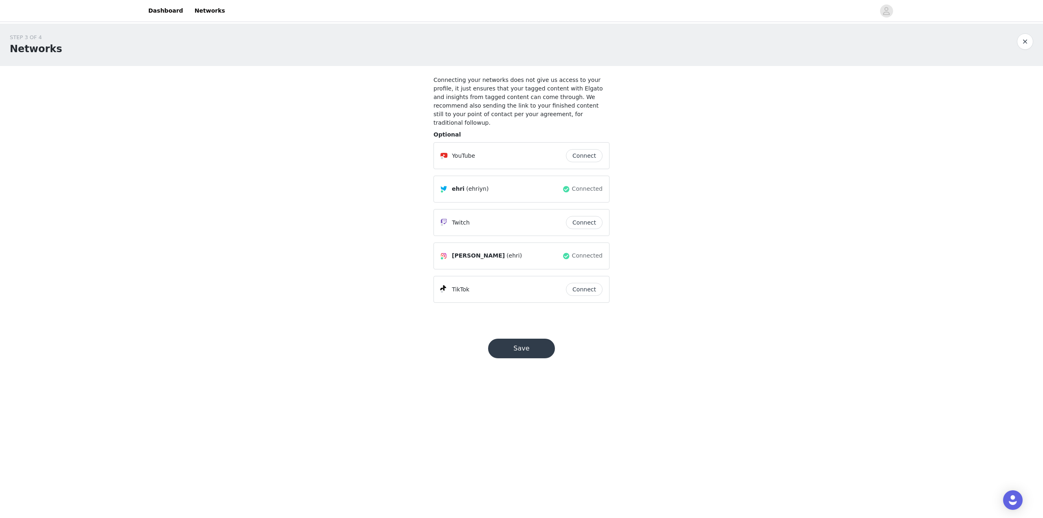
click at [583, 185] on span "Connected" at bounding box center [587, 189] width 31 height 9
drag, startPoint x: 583, startPoint y: 179, endPoint x: 567, endPoint y: 183, distance: 16.3
click at [567, 184] on span at bounding box center [566, 189] width 8 height 10
click at [531, 339] on button "Save" at bounding box center [521, 349] width 67 height 20
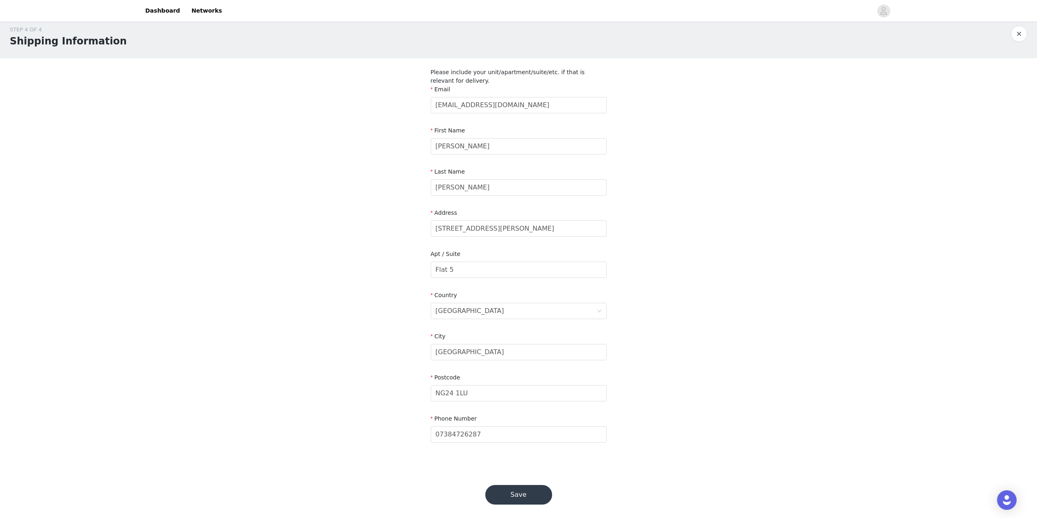
scroll to position [14, 0]
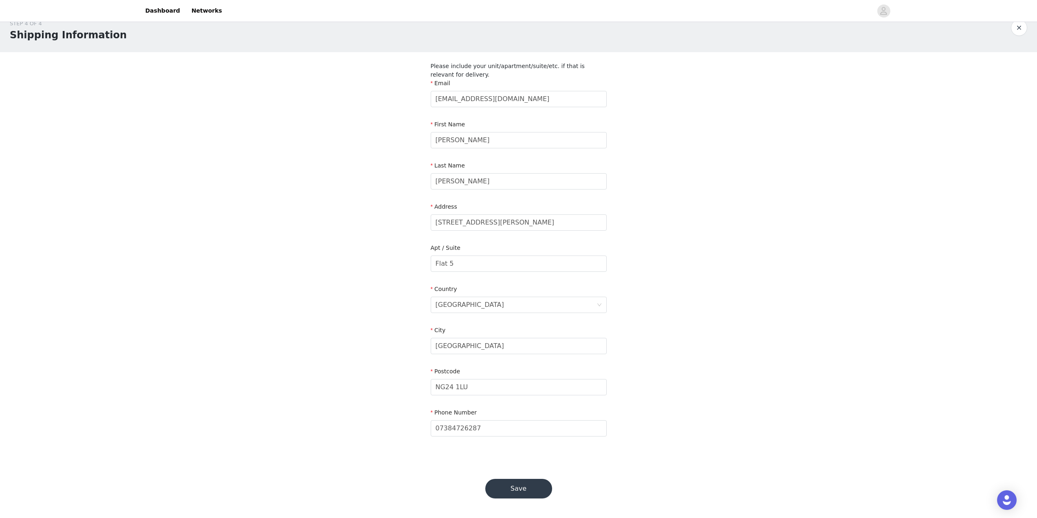
click at [524, 486] on button "Save" at bounding box center [518, 489] width 67 height 20
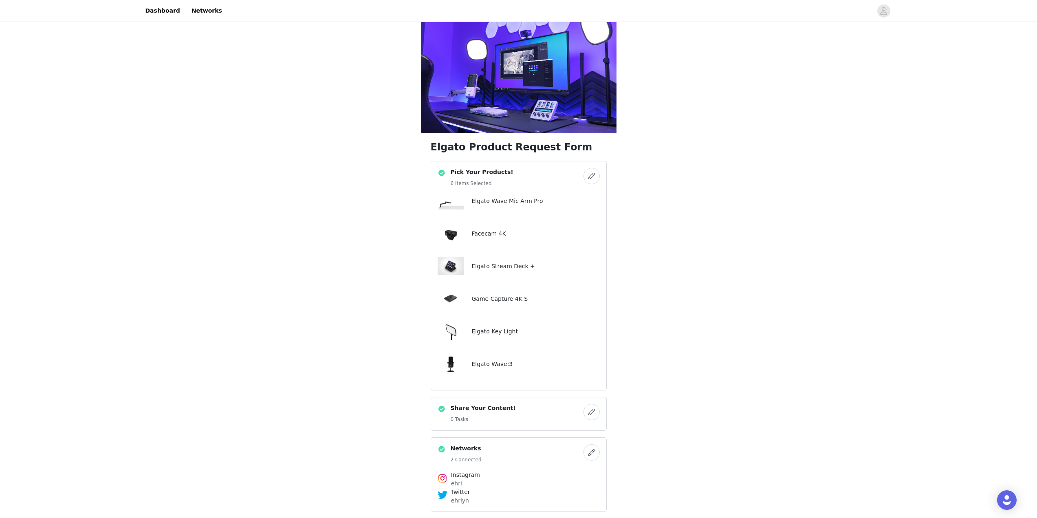
scroll to position [30, 0]
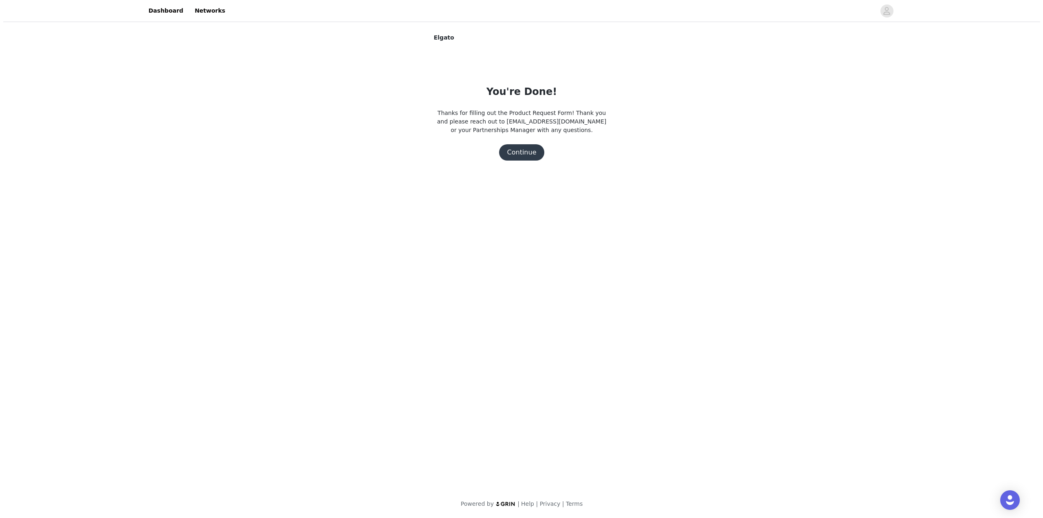
scroll to position [0, 0]
drag, startPoint x: 525, startPoint y: 151, endPoint x: 537, endPoint y: 147, distance: 12.5
click at [525, 150] on button "Continue" at bounding box center [522, 152] width 46 height 16
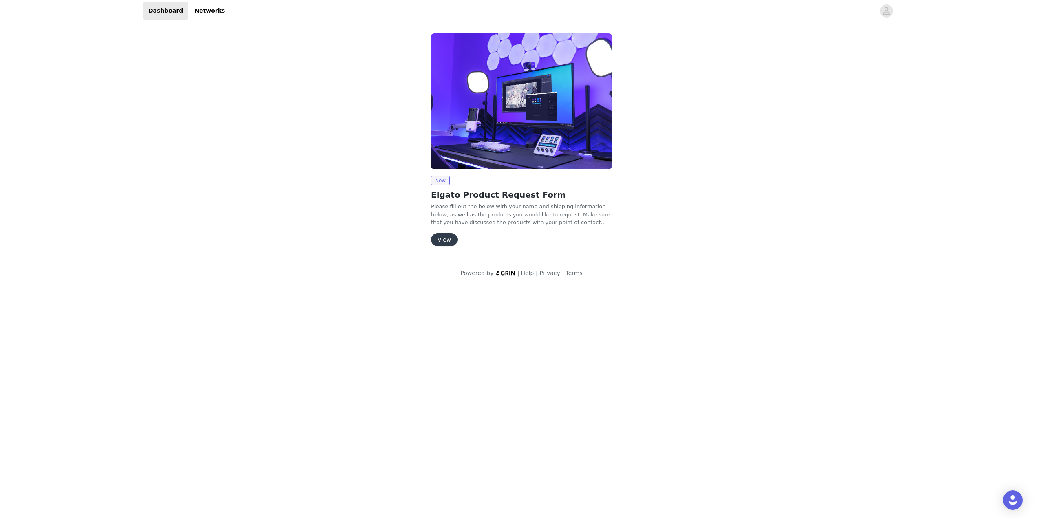
click at [547, 216] on p "Please fill out the below with your name and shipping information below, as wel…" at bounding box center [521, 215] width 181 height 24
click at [583, 224] on p "Please fill out the below with your name and shipping information below, as wel…" at bounding box center [521, 215] width 181 height 24
click at [449, 238] on button "View" at bounding box center [444, 239] width 26 height 13
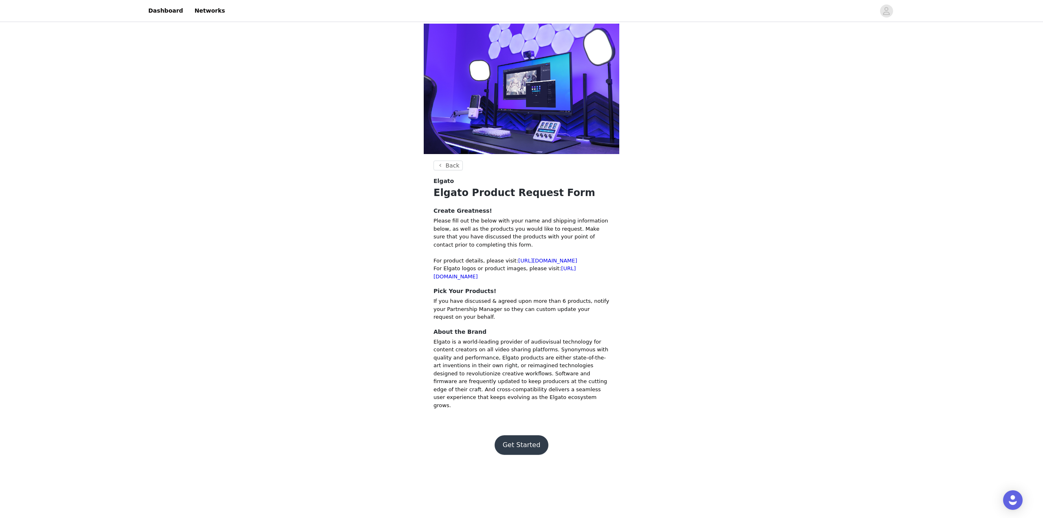
click at [530, 435] on button "Get Started" at bounding box center [522, 445] width 54 height 20
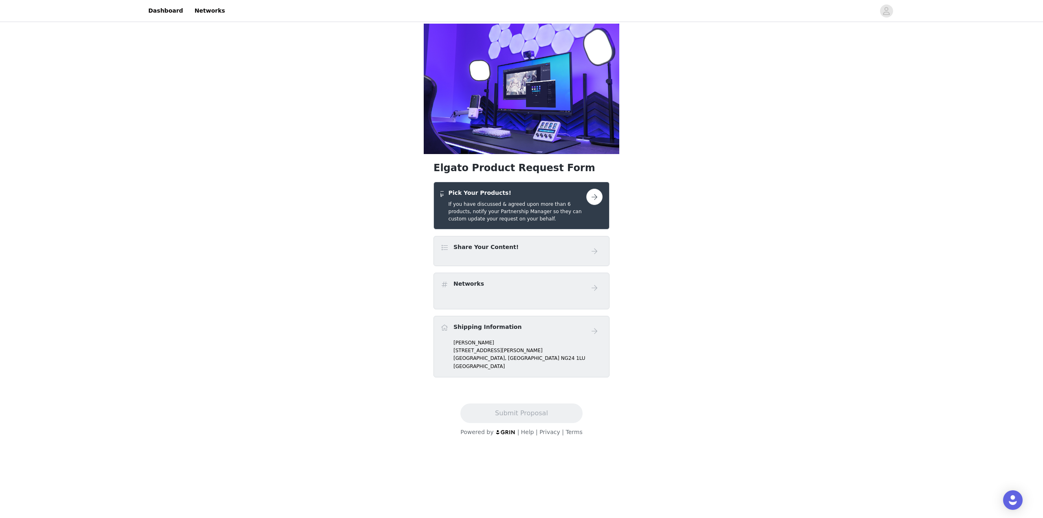
click at [593, 189] on button "button" at bounding box center [594, 197] width 16 height 16
